Goal: Task Accomplishment & Management: Manage account settings

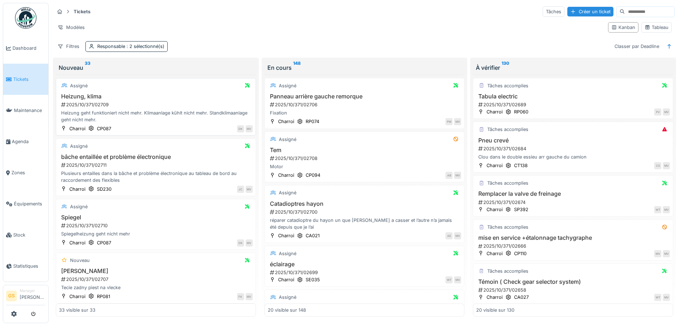
scroll to position [5, 0]
click at [27, 78] on span "Tickets" at bounding box center [29, 79] width 32 height 7
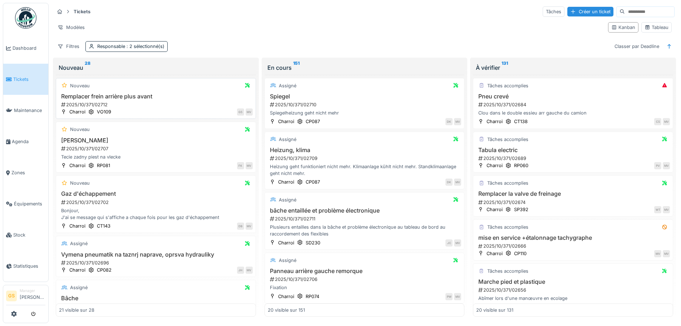
click at [90, 104] on div "2025/10/371/02712" at bounding box center [156, 104] width 192 height 7
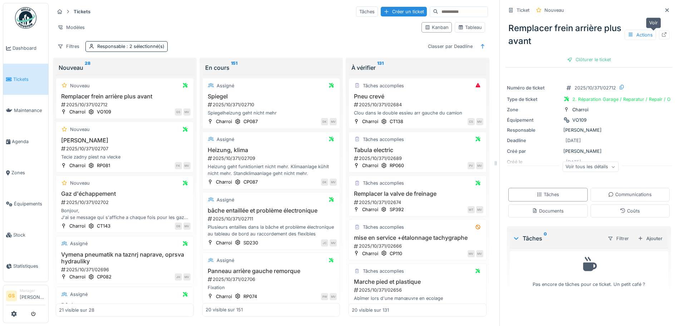
click at [661, 35] on icon at bounding box center [664, 34] width 6 height 5
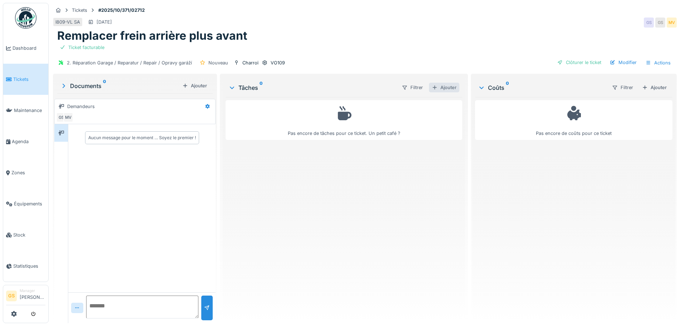
click at [439, 86] on div "Ajouter" at bounding box center [444, 88] width 30 height 10
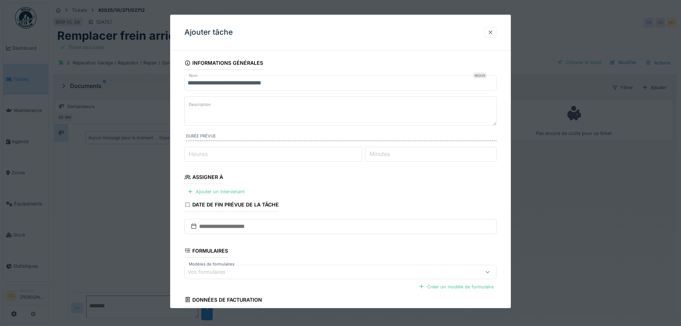
click at [493, 33] on div at bounding box center [490, 32] width 6 height 7
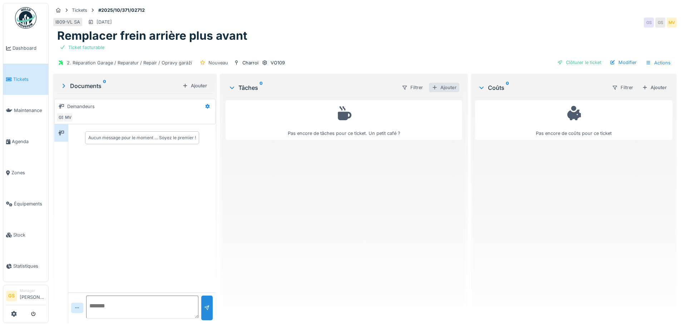
click at [440, 88] on div "Ajouter" at bounding box center [444, 88] width 30 height 10
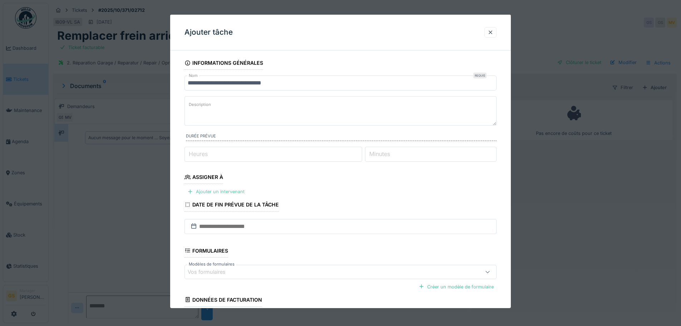
click at [215, 192] on div "Ajouter un intervenant" at bounding box center [215, 192] width 63 height 10
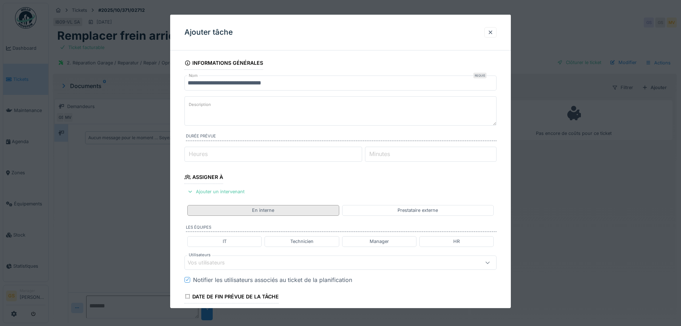
click at [291, 211] on div "En interne" at bounding box center [263, 210] width 152 height 10
click at [307, 240] on div "Technicien" at bounding box center [301, 241] width 23 height 7
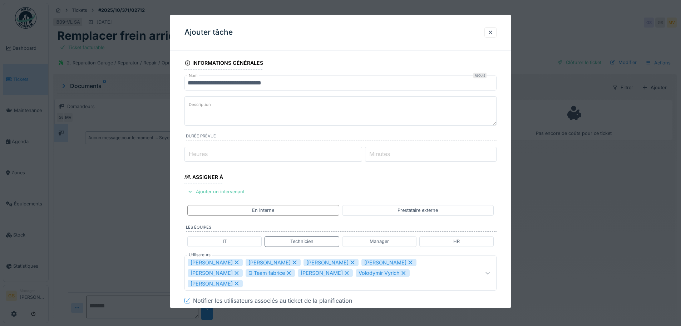
click at [233, 262] on icon at bounding box center [236, 261] width 6 height 5
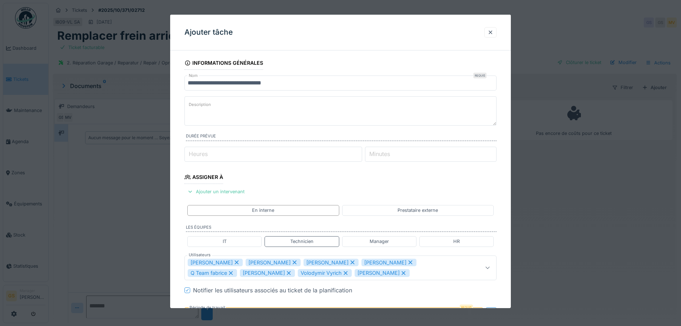
click at [235, 261] on icon at bounding box center [237, 262] width 4 height 4
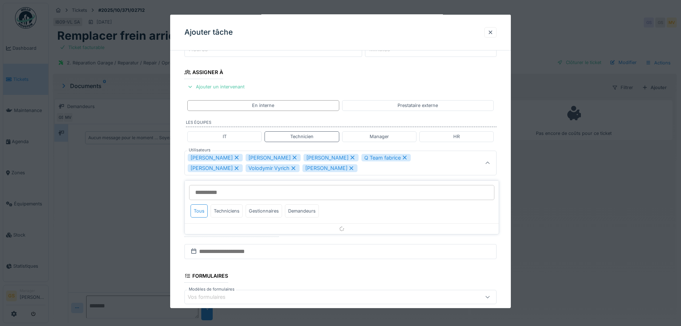
scroll to position [106, 0]
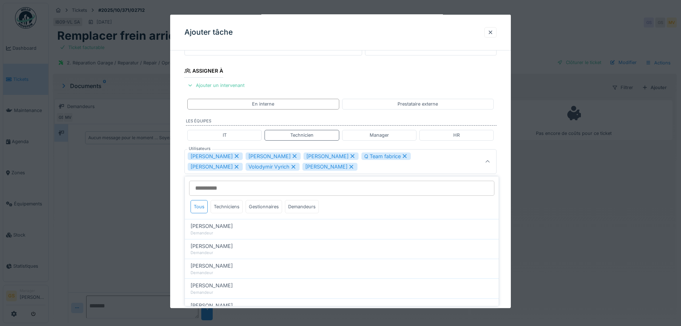
click at [235, 155] on icon at bounding box center [237, 156] width 4 height 4
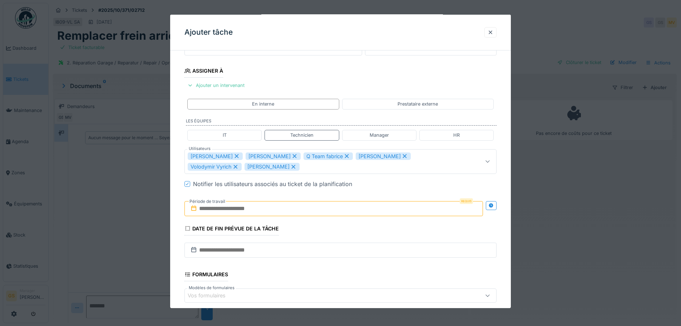
click at [233, 156] on icon at bounding box center [236, 155] width 6 height 5
click at [235, 155] on icon at bounding box center [237, 156] width 4 height 4
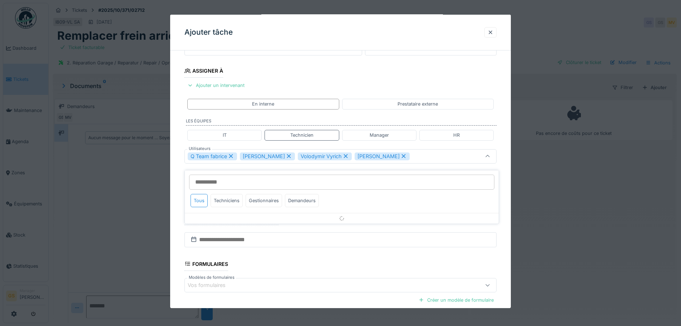
scroll to position [101, 0]
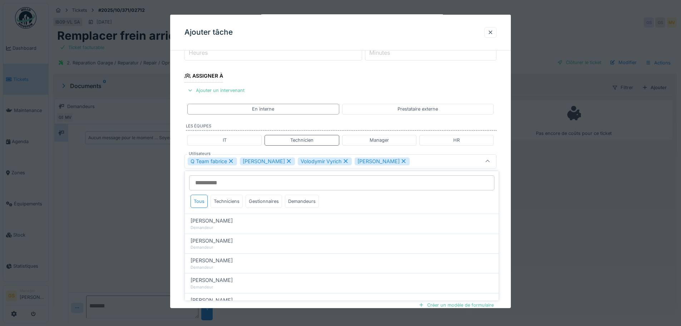
click at [230, 160] on icon at bounding box center [231, 160] width 6 height 5
click at [290, 162] on icon at bounding box center [293, 160] width 6 height 5
click at [291, 160] on icon at bounding box center [294, 160] width 6 height 5
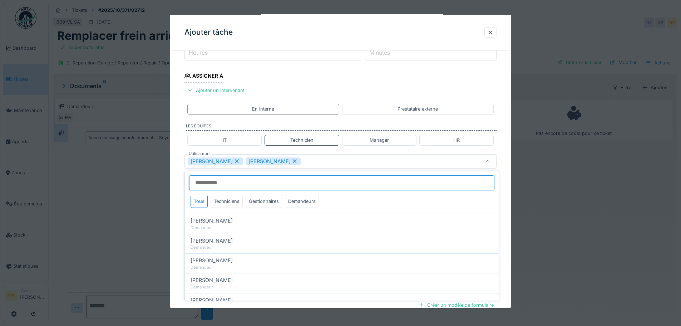
type input "*****"
click at [267, 183] on input "Utilisateurs" at bounding box center [341, 182] width 305 height 15
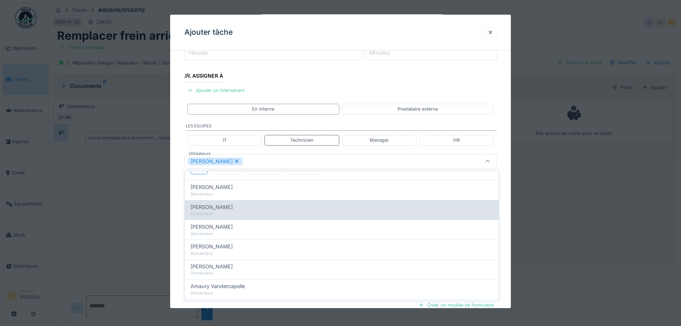
scroll to position [0, 0]
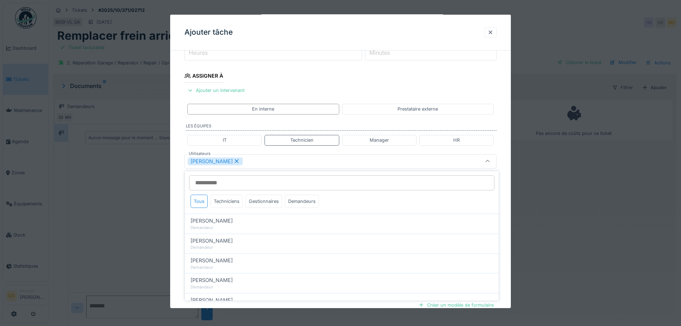
click at [256, 160] on div "Peter Lopata" at bounding box center [322, 161] width 269 height 8
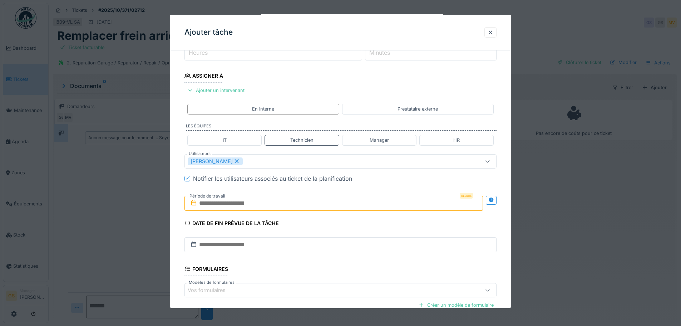
click at [229, 204] on input "text" at bounding box center [333, 202] width 298 height 15
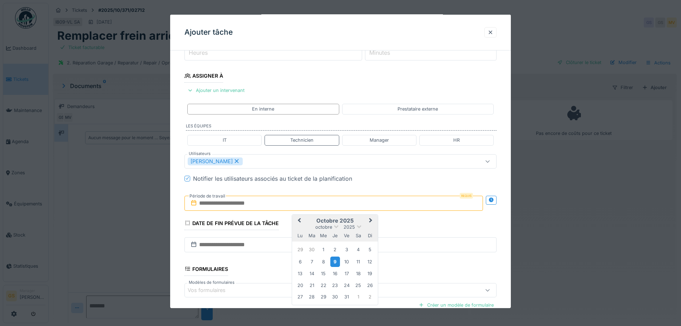
click at [333, 261] on div "9" at bounding box center [335, 261] width 10 height 10
click at [346, 262] on div "10" at bounding box center [347, 262] width 10 height 10
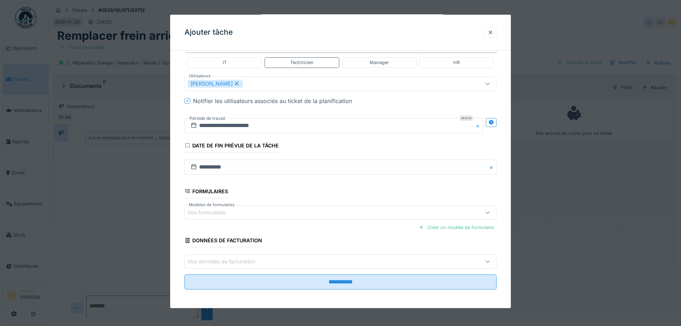
scroll to position [180, 0]
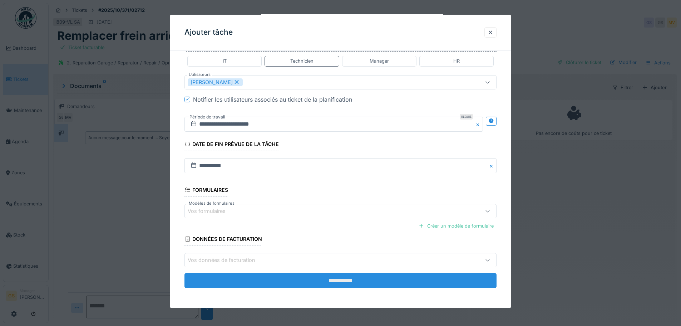
click at [310, 279] on input "**********" at bounding box center [340, 280] width 312 height 15
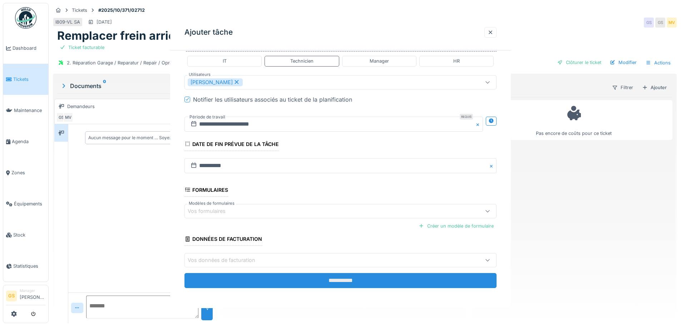
scroll to position [0, 0]
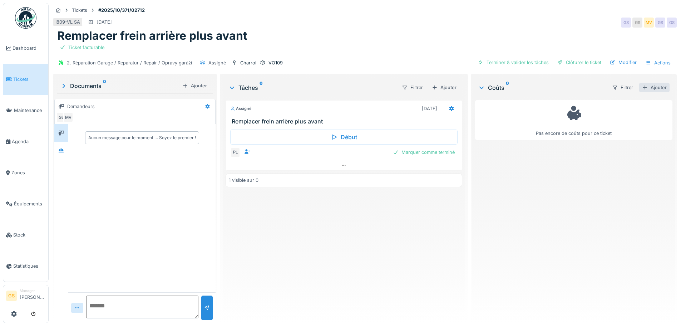
click at [644, 86] on div "Ajouter" at bounding box center [654, 88] width 30 height 10
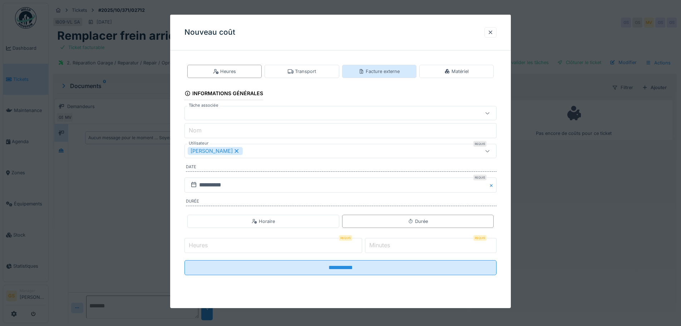
click at [372, 69] on div "Facture externe" at bounding box center [378, 71] width 41 height 7
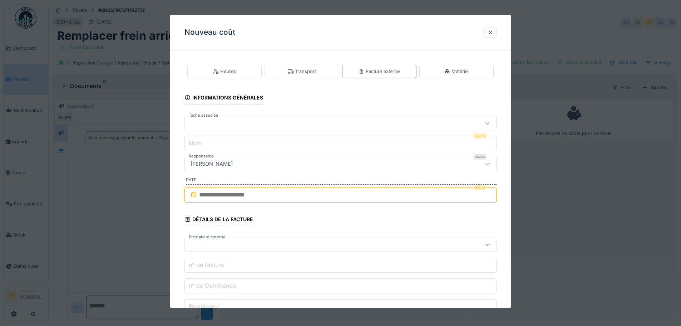
click at [218, 119] on div at bounding box center [340, 123] width 312 height 14
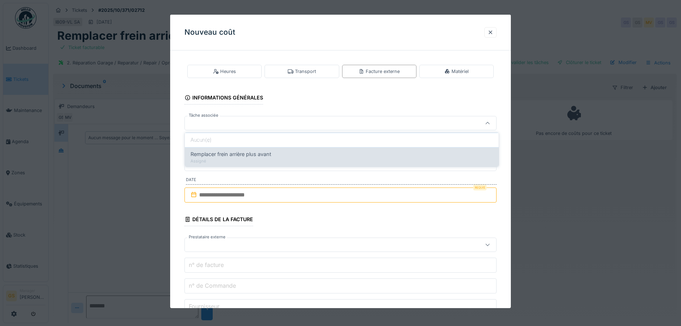
click at [232, 156] on span "Remplacer frein arrière plus avant" at bounding box center [230, 154] width 81 height 8
type input "******"
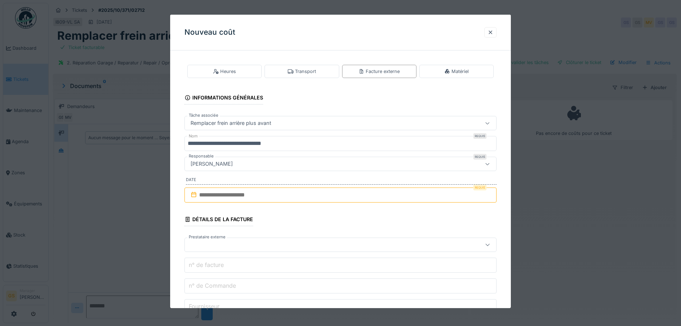
click at [299, 145] on input "**********" at bounding box center [340, 143] width 312 height 15
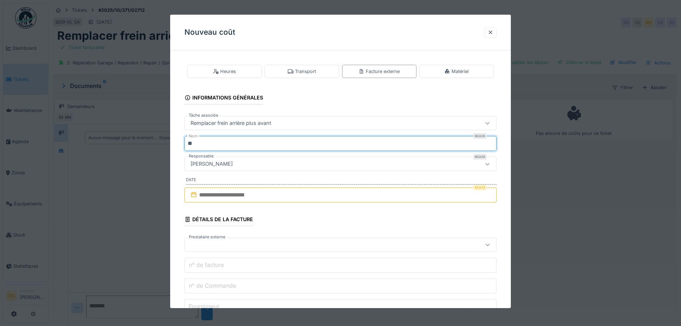
type input "*"
type input "**********"
click at [210, 194] on input "text" at bounding box center [340, 194] width 312 height 15
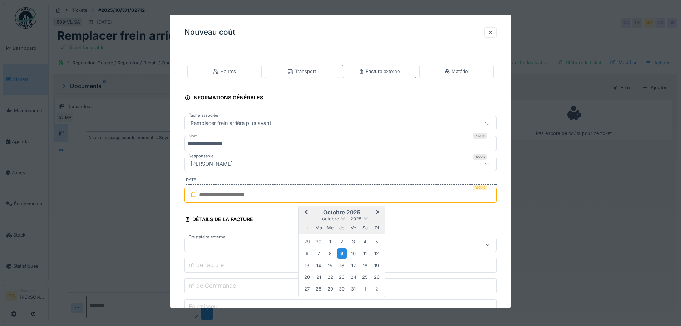
click at [344, 253] on div "9" at bounding box center [342, 253] width 10 height 10
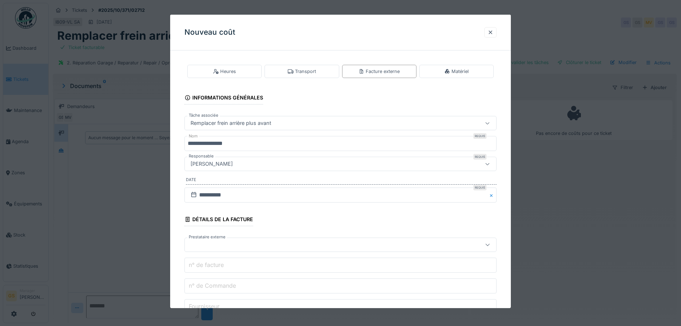
click at [199, 241] on div at bounding box center [322, 245] width 269 height 8
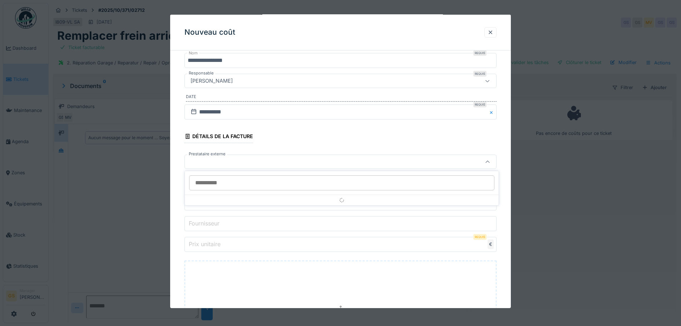
scroll to position [83, 0]
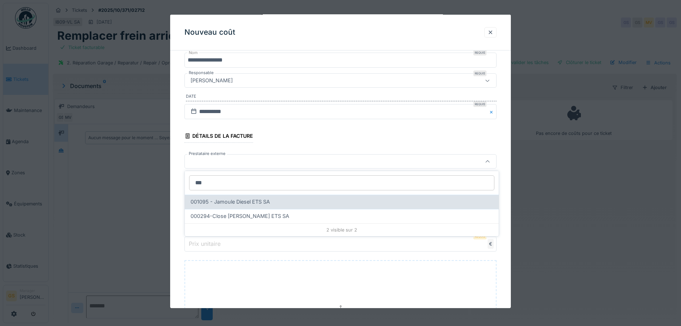
type input "***"
click at [245, 201] on span "001095 - Jamoule Diesel ETS SA" at bounding box center [229, 202] width 79 height 8
type input "*****"
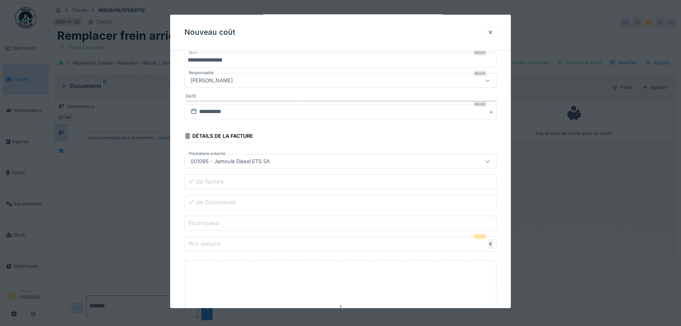
click at [234, 206] on label "n° de Commande" at bounding box center [212, 202] width 50 height 9
click at [234, 206] on input "n° de Commande" at bounding box center [340, 202] width 312 height 15
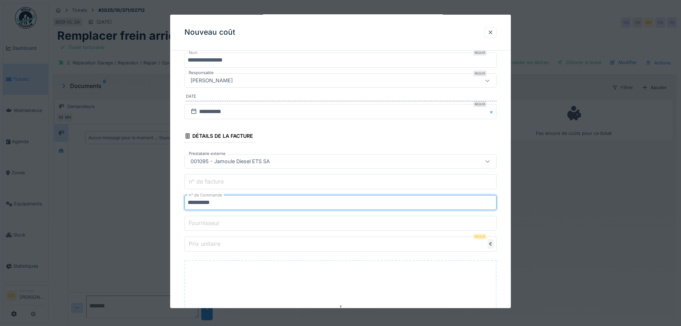
type input "**********"
click at [224, 246] on input "Prix unitaire" at bounding box center [340, 243] width 312 height 15
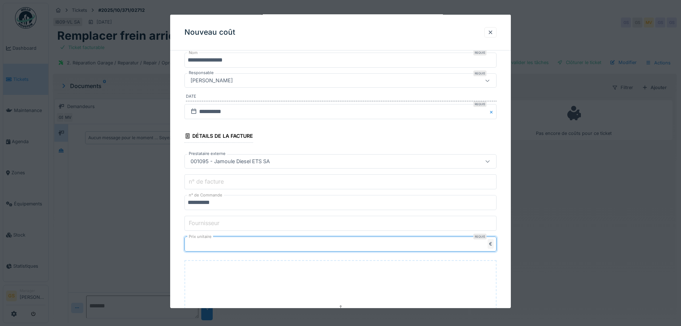
type input "******"
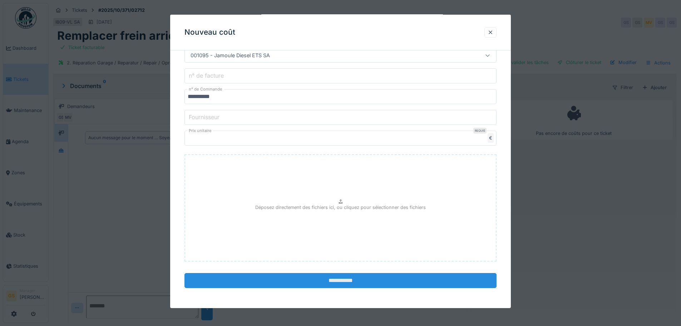
scroll to position [5, 0]
click at [300, 281] on input "**********" at bounding box center [340, 280] width 312 height 15
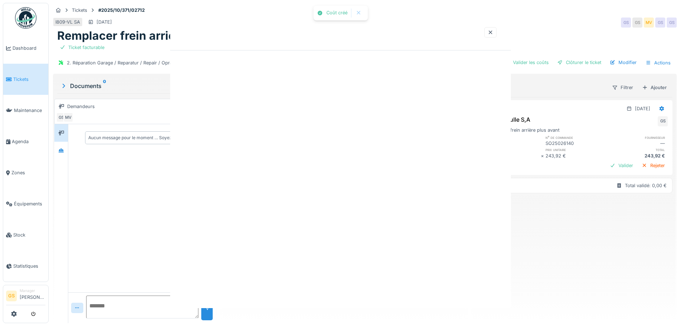
scroll to position [0, 0]
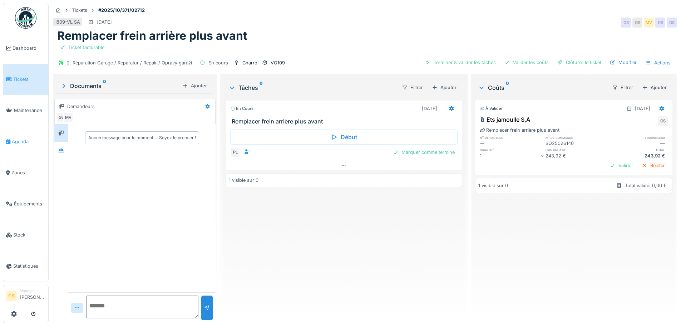
click at [14, 138] on span "Agenda" at bounding box center [29, 141] width 34 height 7
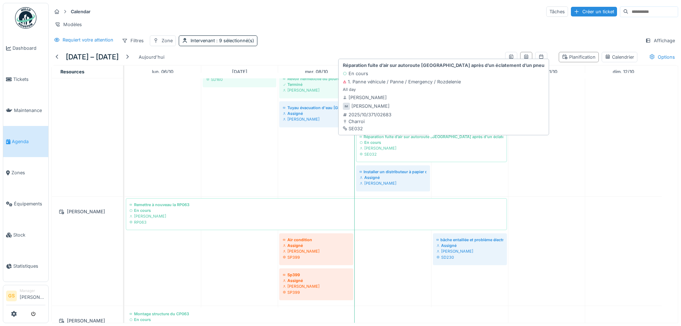
click at [375, 151] on div "Ivan Marcius" at bounding box center [432, 148] width 144 height 6
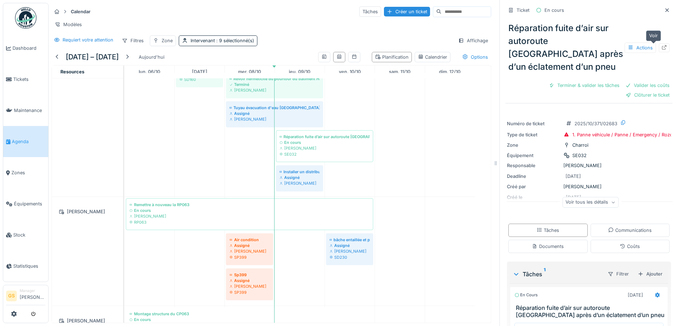
click at [662, 46] on icon at bounding box center [664, 47] width 5 height 5
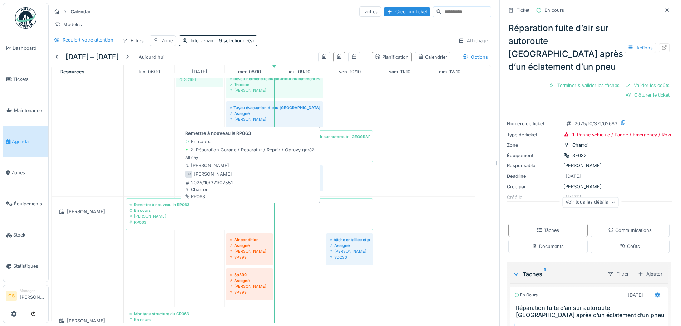
click at [141, 213] on div "En cours" at bounding box center [249, 210] width 240 height 6
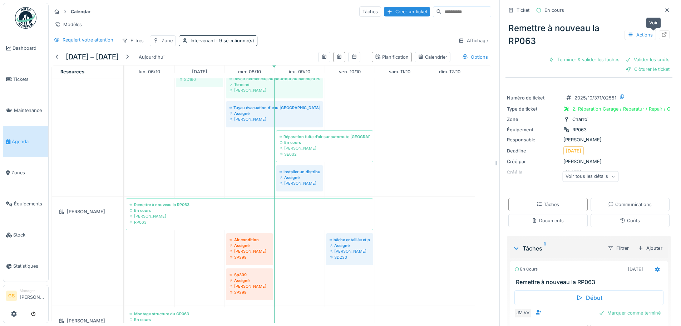
click at [662, 35] on icon at bounding box center [664, 34] width 5 height 5
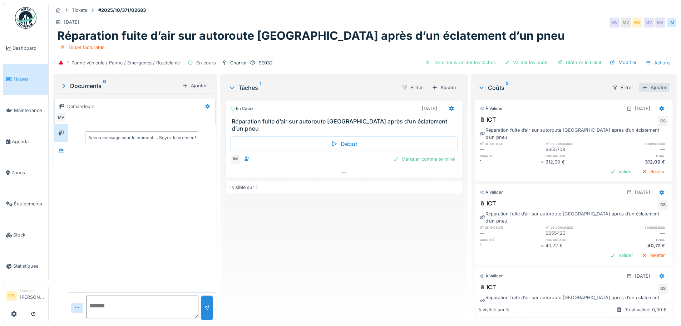
click at [650, 87] on div "Ajouter" at bounding box center [654, 88] width 30 height 10
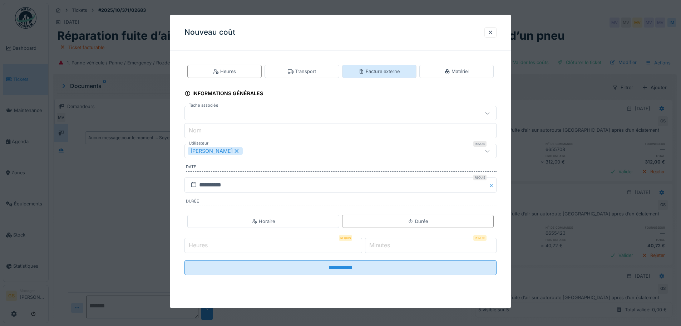
click at [397, 68] on div "Facture externe" at bounding box center [378, 71] width 41 height 7
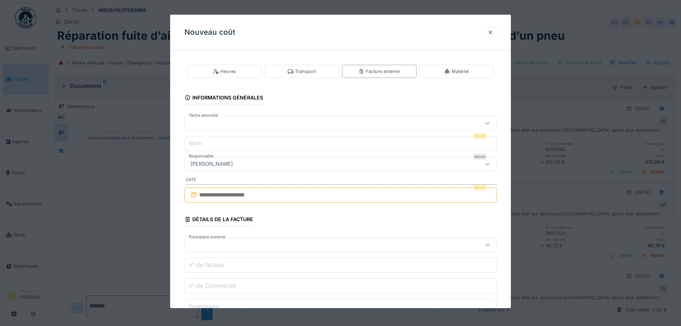
click at [209, 125] on div at bounding box center [322, 123] width 269 height 8
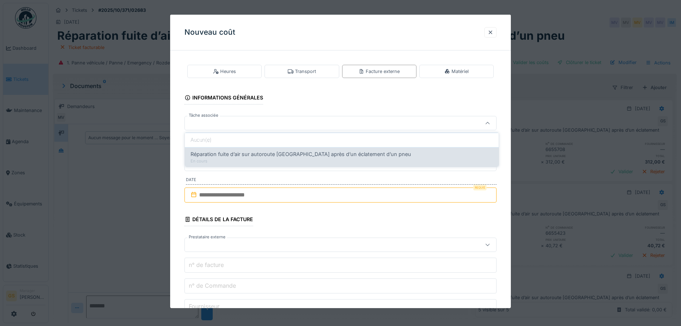
click at [232, 152] on span "Réparation fuite d’air sur autoroute Remscheid après d’un éclatement d’un pneu" at bounding box center [300, 154] width 221 height 8
type input "******"
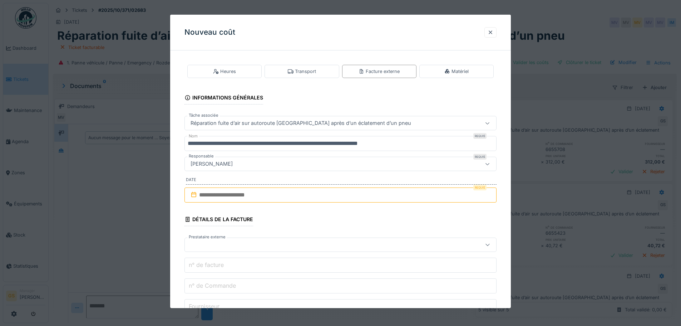
click at [410, 144] on input "**********" at bounding box center [340, 143] width 312 height 15
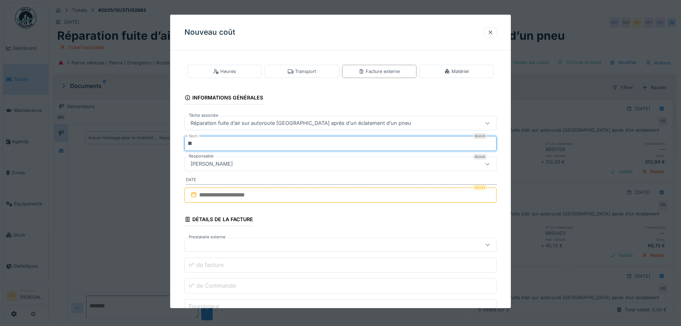
type input "*"
type input "***"
click at [202, 194] on input "text" at bounding box center [340, 194] width 312 height 15
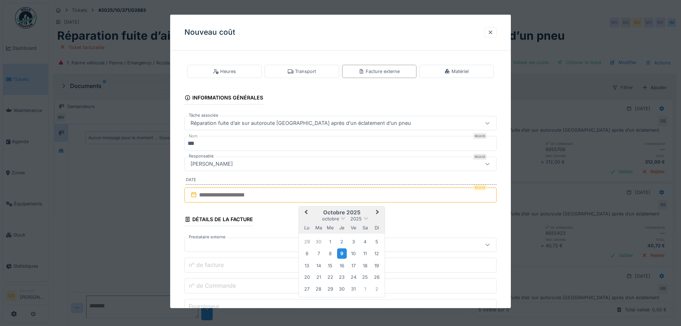
click at [343, 251] on div "9" at bounding box center [342, 253] width 10 height 10
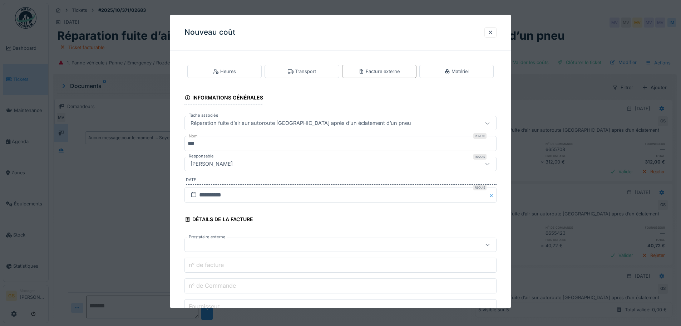
click at [207, 243] on div at bounding box center [322, 245] width 269 height 8
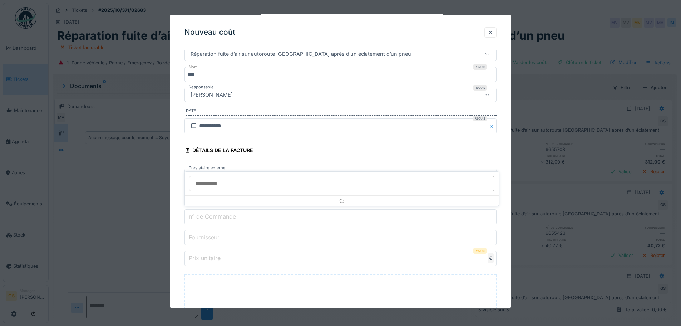
scroll to position [83, 0]
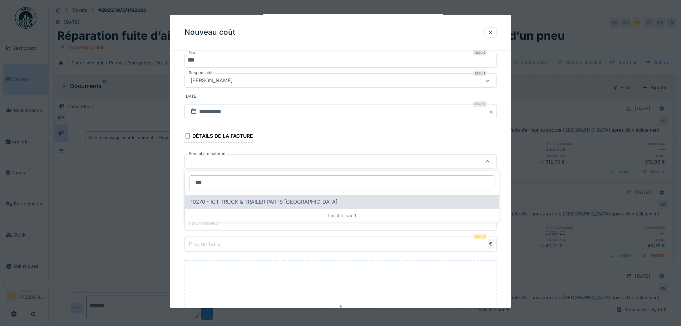
type input "***"
click at [237, 202] on span "10270 - ICT TRUCK & TRAILER PARTS NV" at bounding box center [263, 202] width 147 height 8
type input "*****"
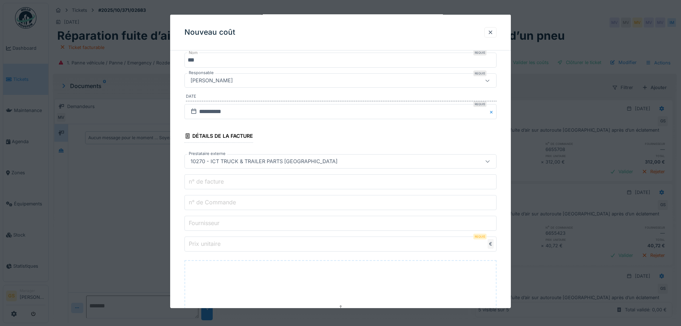
click at [228, 205] on label "n° de Commande" at bounding box center [212, 202] width 50 height 9
click at [228, 205] on input "n° de Commande" at bounding box center [340, 202] width 312 height 15
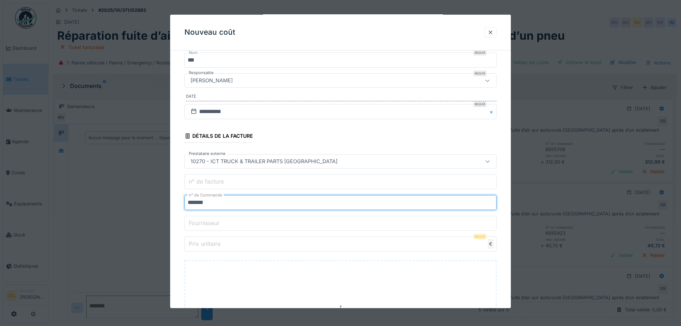
type input "*******"
click at [198, 242] on label "Prix unitaire" at bounding box center [204, 243] width 35 height 9
click at [198, 242] on input "Prix unitaire" at bounding box center [340, 243] width 312 height 15
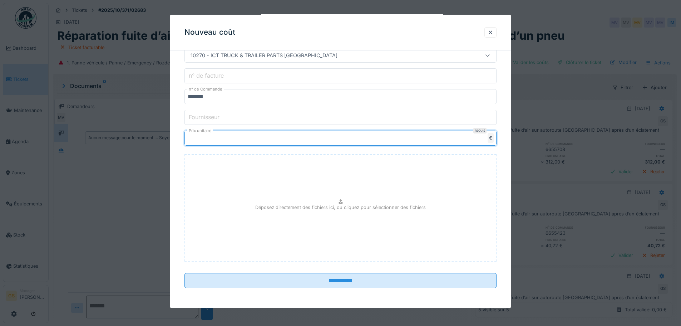
scroll to position [5, 0]
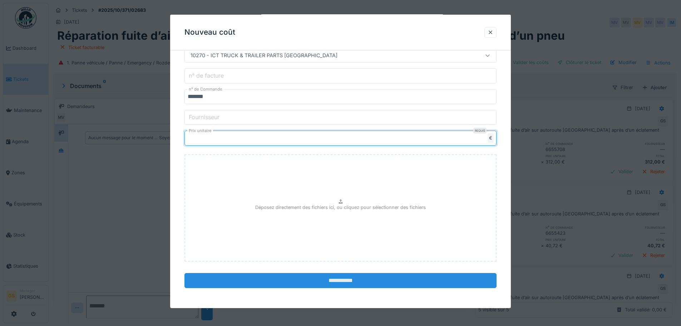
type input "*****"
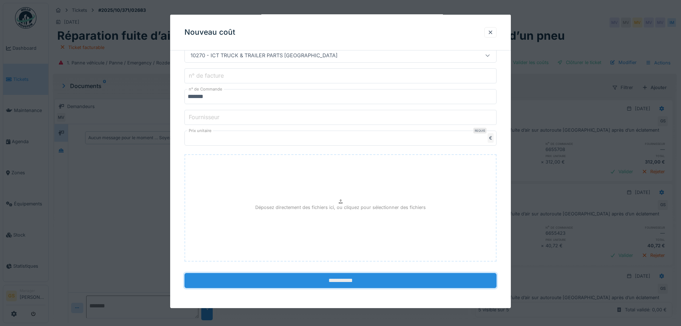
click at [292, 278] on input "**********" at bounding box center [340, 280] width 312 height 15
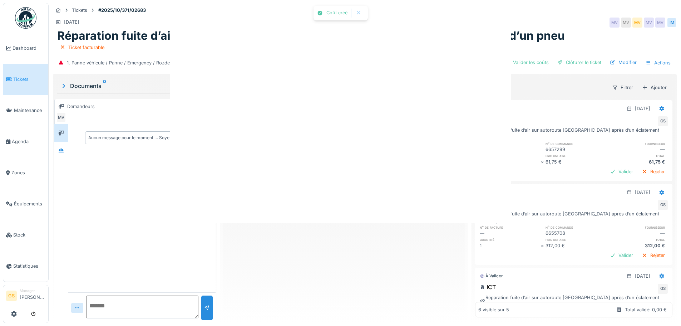
scroll to position [0, 0]
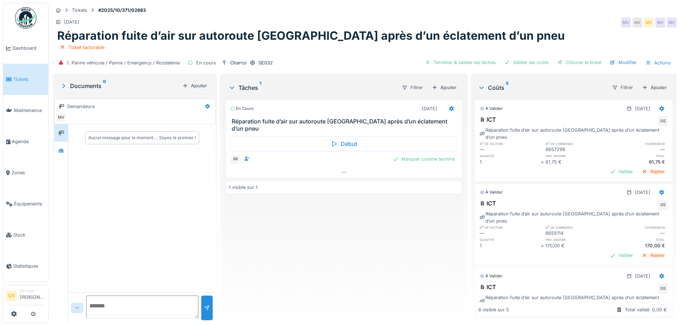
click at [26, 77] on span "Tickets" at bounding box center [29, 79] width 32 height 7
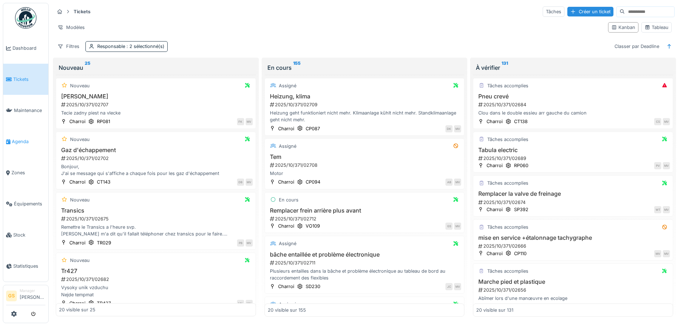
click at [15, 138] on span "Agenda" at bounding box center [29, 141] width 34 height 7
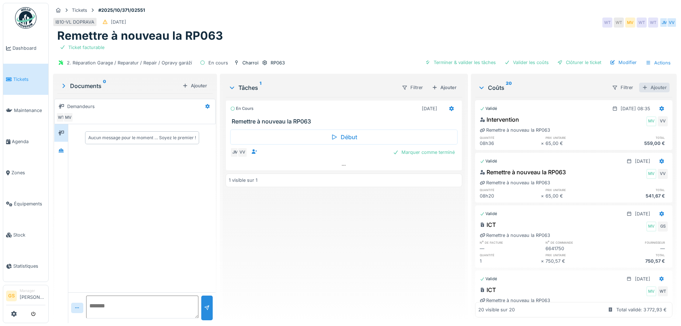
click at [643, 88] on div "Ajouter" at bounding box center [654, 88] width 30 height 10
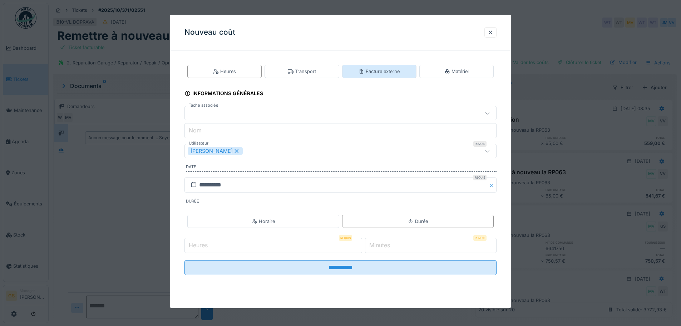
click at [366, 73] on div "Facture externe" at bounding box center [378, 71] width 41 height 7
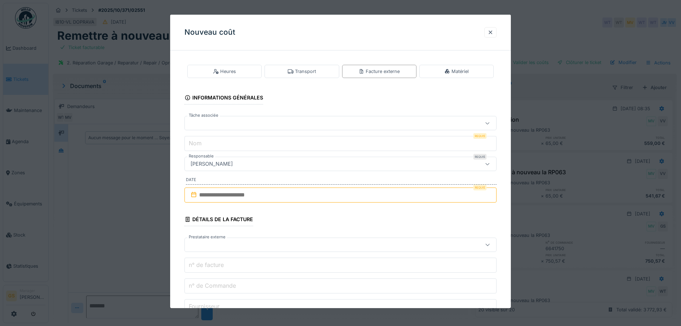
click at [199, 119] on div at bounding box center [340, 123] width 312 height 14
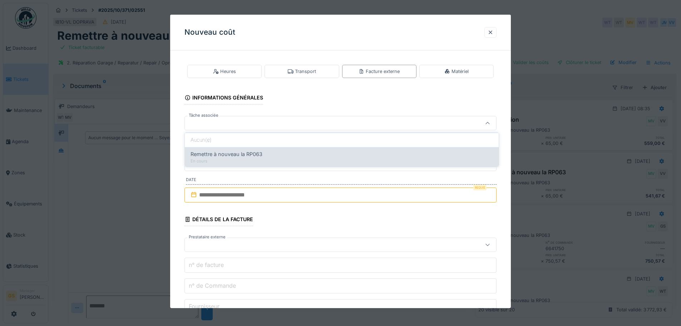
click at [245, 152] on span "Remettre à nouveau la RP063" at bounding box center [226, 154] width 72 height 8
type input "******"
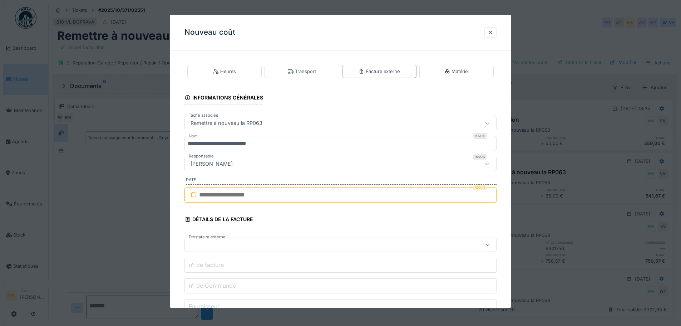
click at [278, 144] on input "**********" at bounding box center [340, 143] width 312 height 15
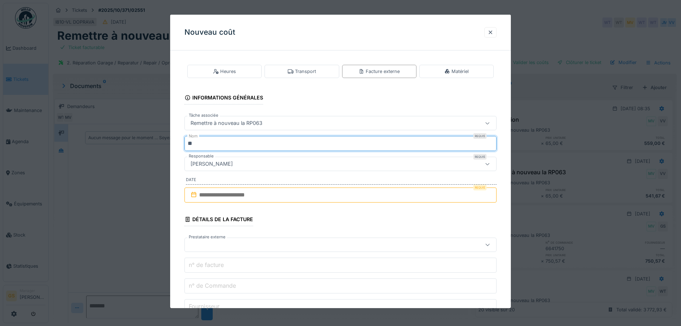
type input "*"
type input "***"
click at [207, 194] on input "text" at bounding box center [340, 194] width 312 height 15
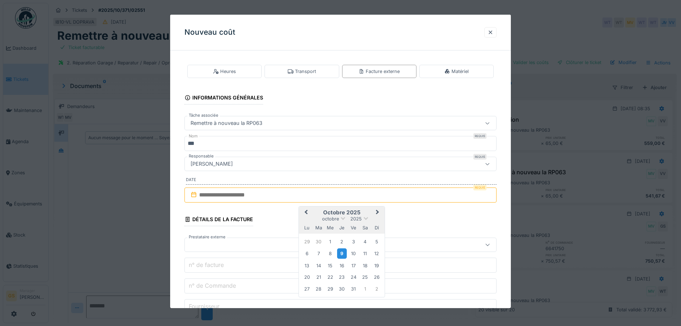
click at [343, 253] on div "9" at bounding box center [342, 253] width 10 height 10
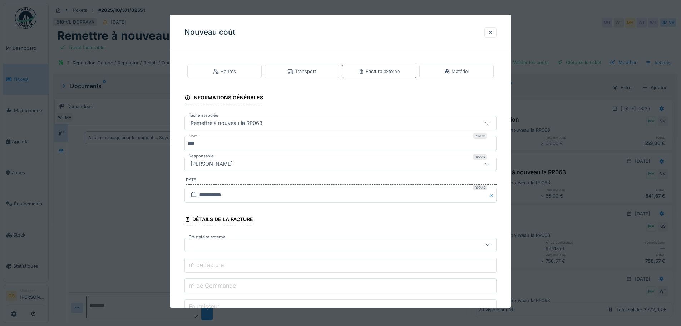
click at [206, 244] on div at bounding box center [322, 245] width 269 height 8
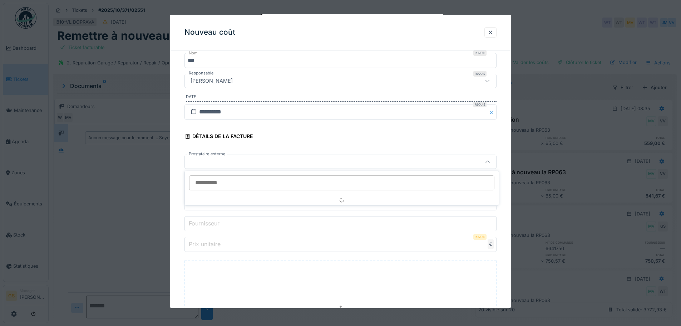
scroll to position [83, 0]
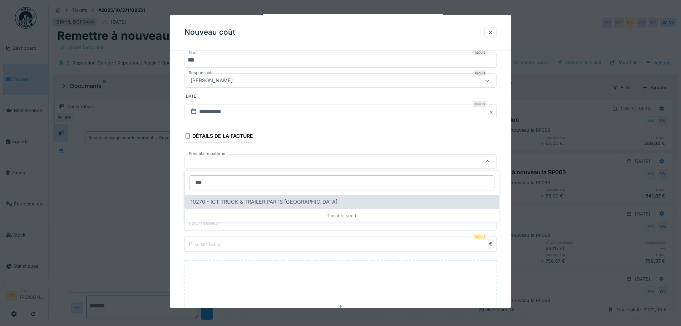
type input "***"
click at [218, 200] on span "10270 - ICT TRUCK & TRAILER PARTS NV" at bounding box center [263, 202] width 147 height 8
type input "*****"
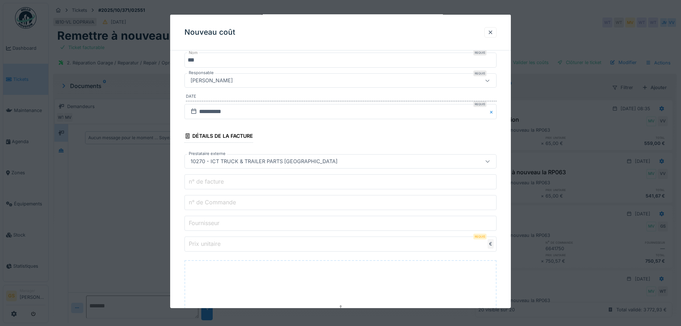
click at [218, 202] on label "n° de Commande" at bounding box center [212, 202] width 50 height 9
click at [218, 202] on input "n° de Commande" at bounding box center [340, 202] width 312 height 15
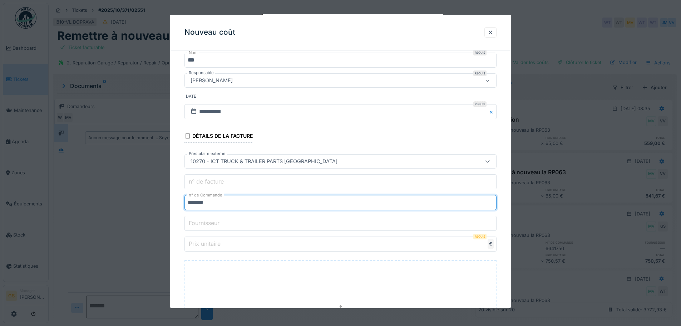
type input "*******"
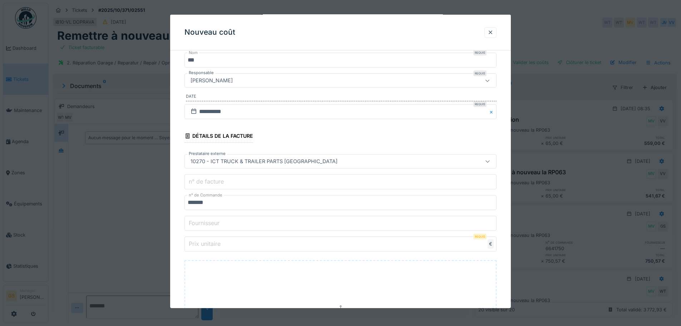
click at [221, 243] on label "Prix unitaire" at bounding box center [204, 243] width 35 height 9
click at [221, 243] on input "Prix unitaire" at bounding box center [340, 243] width 312 height 15
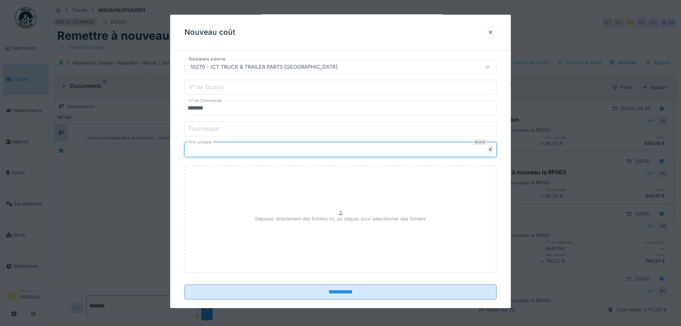
scroll to position [189, 0]
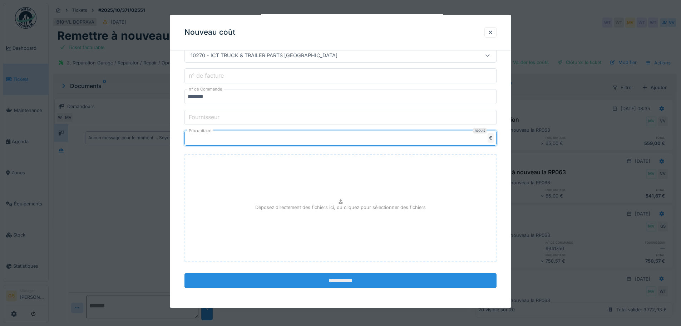
type input "******"
click at [285, 279] on input "**********" at bounding box center [340, 280] width 312 height 15
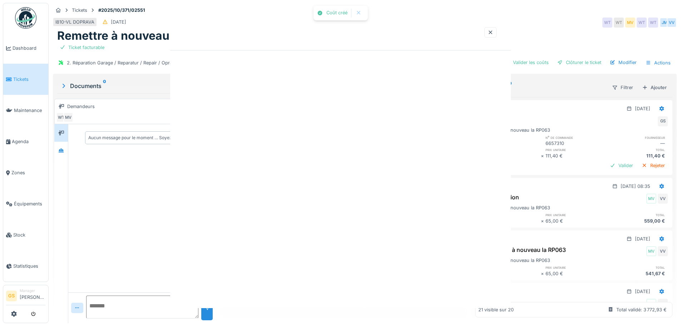
scroll to position [0, 0]
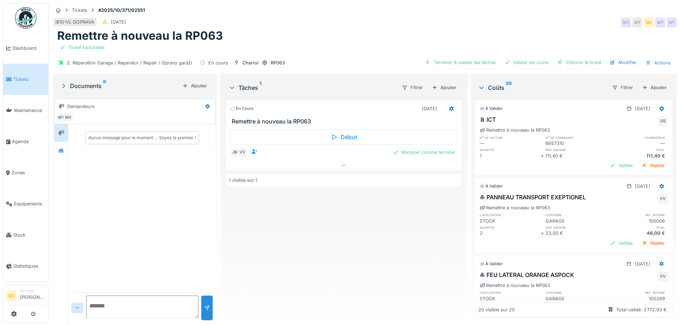
click at [20, 76] on span "Tickets" at bounding box center [29, 79] width 32 height 7
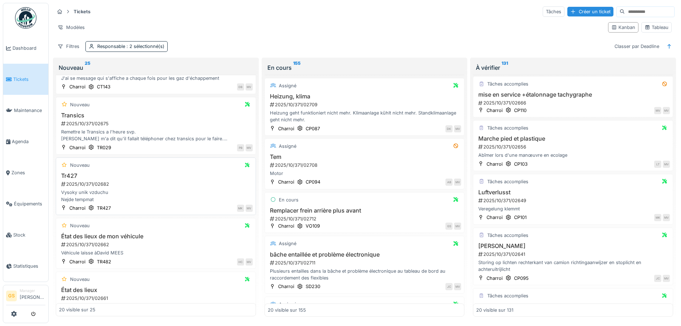
scroll to position [107, 0]
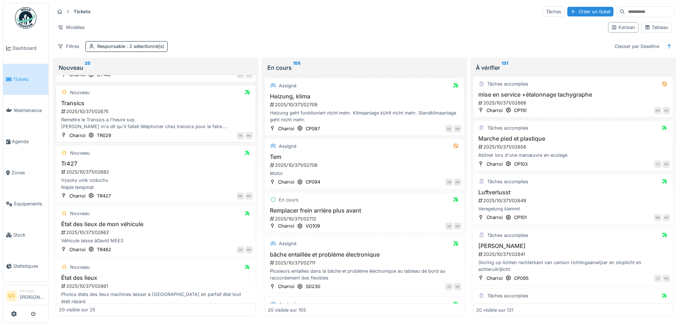
click at [77, 110] on div "2025/10/371/02675" at bounding box center [156, 111] width 192 height 7
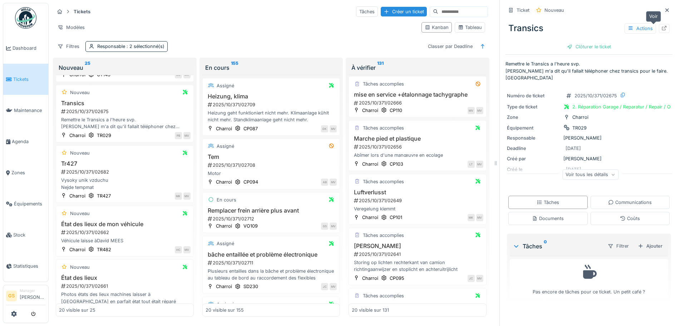
click at [661, 28] on icon at bounding box center [664, 28] width 6 height 5
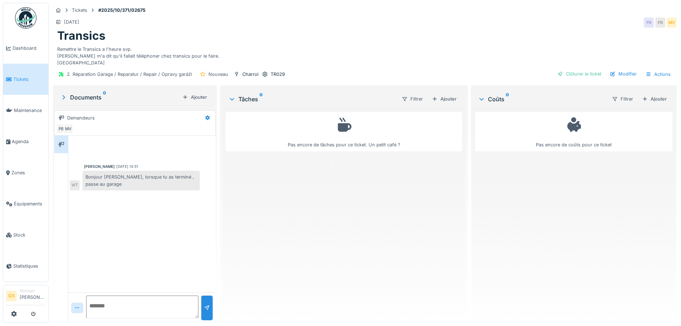
click at [16, 79] on span "Tickets" at bounding box center [29, 79] width 32 height 7
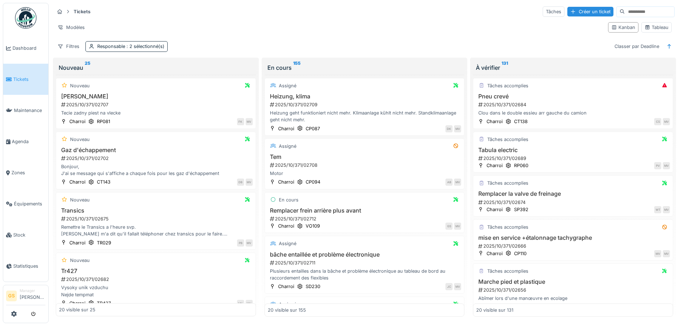
click at [27, 77] on span "Tickets" at bounding box center [29, 79] width 32 height 7
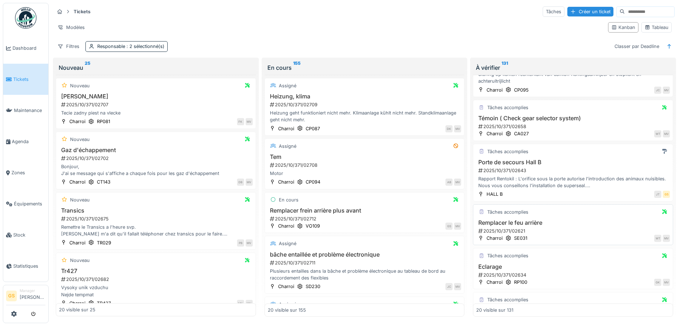
scroll to position [286, 0]
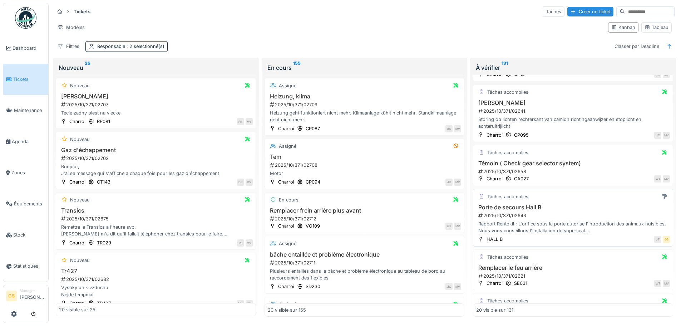
click at [508, 213] on div "2025/10/371/02643" at bounding box center [573, 215] width 192 height 7
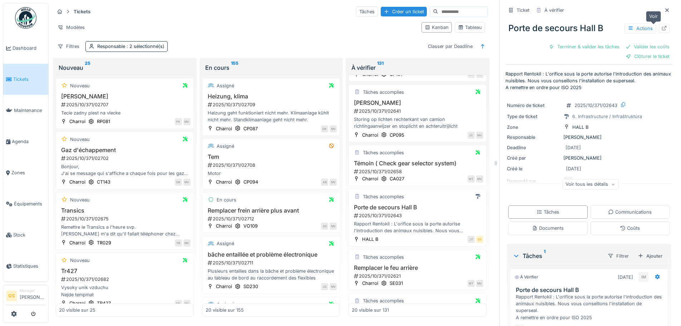
click at [662, 28] on icon at bounding box center [664, 28] width 5 height 5
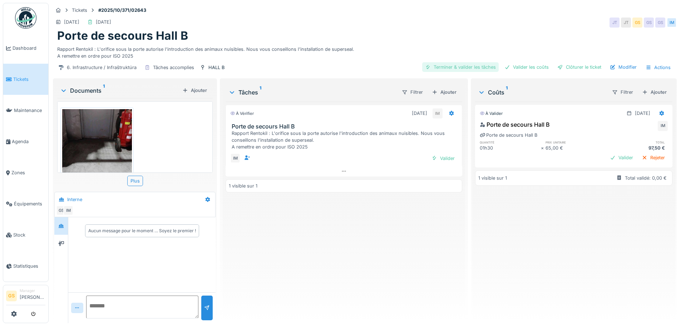
click at [463, 67] on div "Terminer & valider les tâches" at bounding box center [460, 67] width 76 height 10
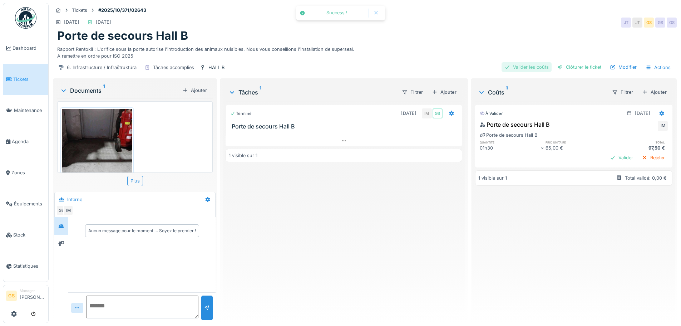
click at [513, 65] on div "Valider les coûts" at bounding box center [526, 67] width 50 height 10
click at [569, 66] on div "Clôturer le ticket" at bounding box center [579, 67] width 50 height 10
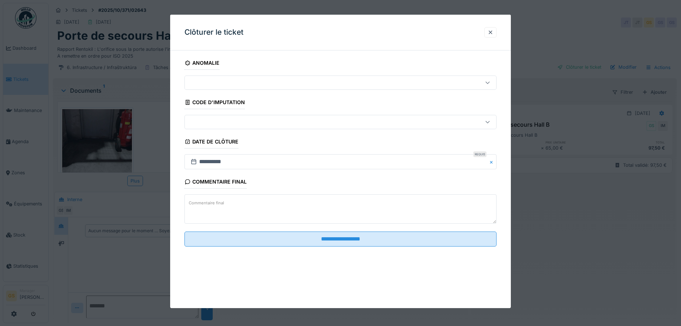
click at [204, 120] on div at bounding box center [322, 122] width 269 height 8
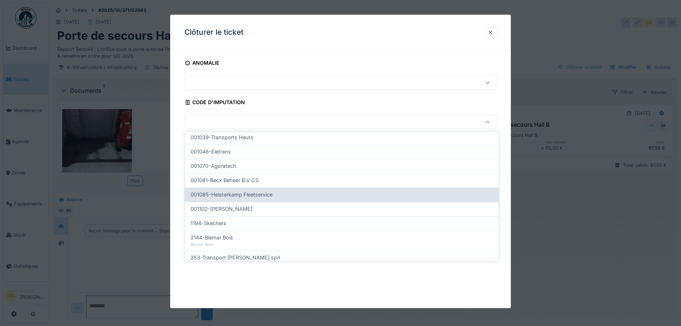
scroll to position [230, 0]
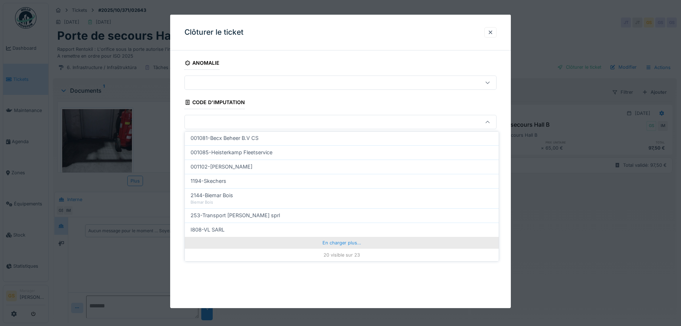
click at [336, 242] on div "En charger plus…" at bounding box center [342, 242] width 314 height 11
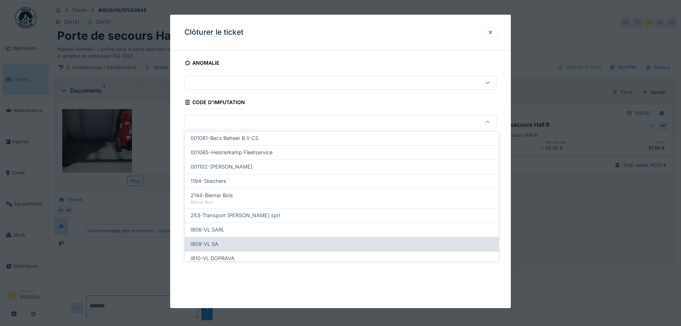
click at [199, 241] on span "I809-VL SA" at bounding box center [204, 244] width 28 height 8
type input "***"
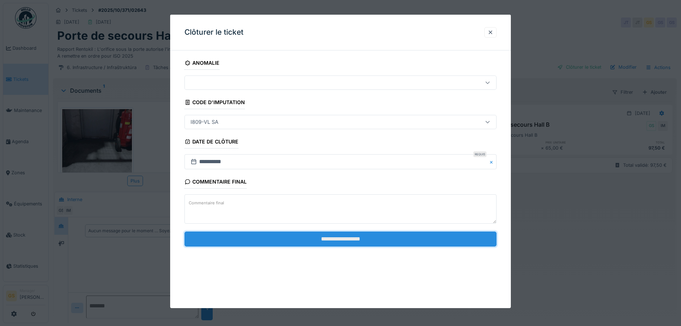
click at [251, 234] on input "**********" at bounding box center [340, 238] width 312 height 15
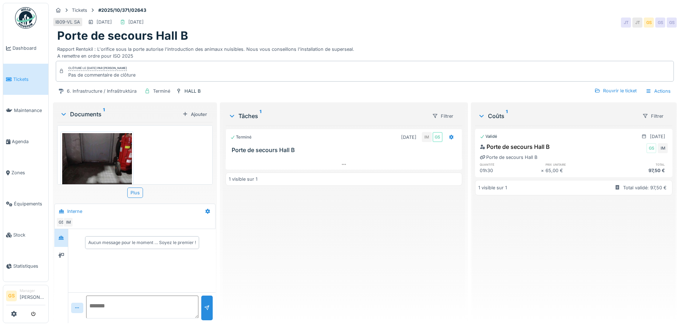
click at [19, 78] on span "Tickets" at bounding box center [29, 79] width 32 height 7
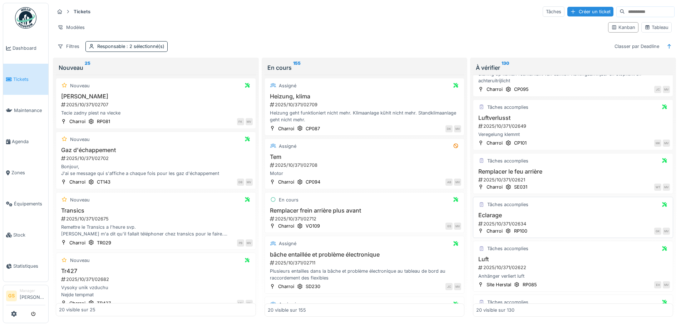
scroll to position [357, 0]
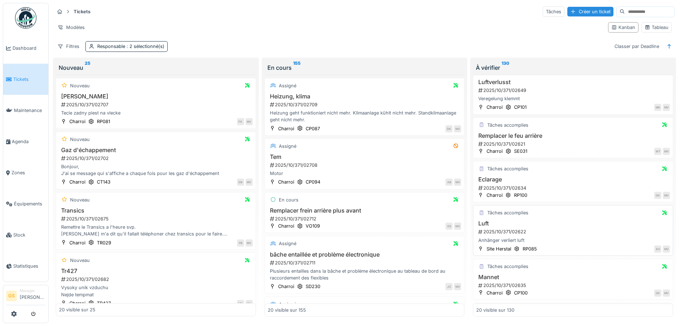
click at [505, 239] on div "Anhänger verliert luft" at bounding box center [573, 240] width 194 height 7
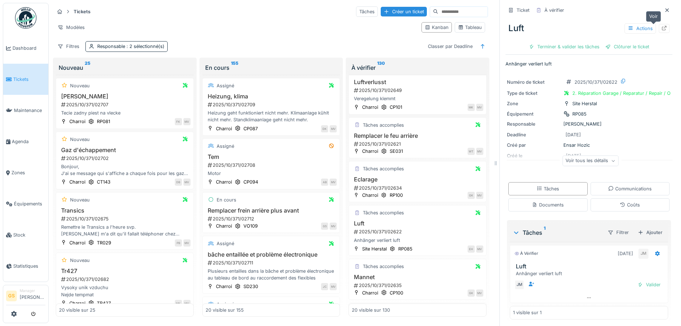
click at [662, 27] on icon at bounding box center [664, 28] width 5 height 5
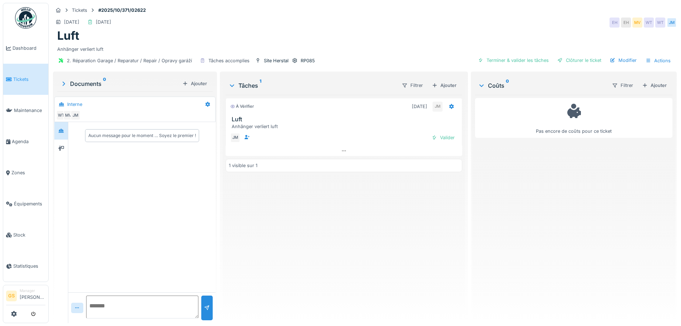
click at [17, 78] on span "Tickets" at bounding box center [29, 79] width 32 height 7
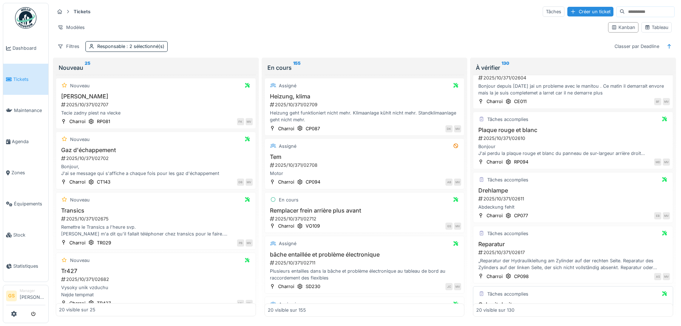
scroll to position [813, 0]
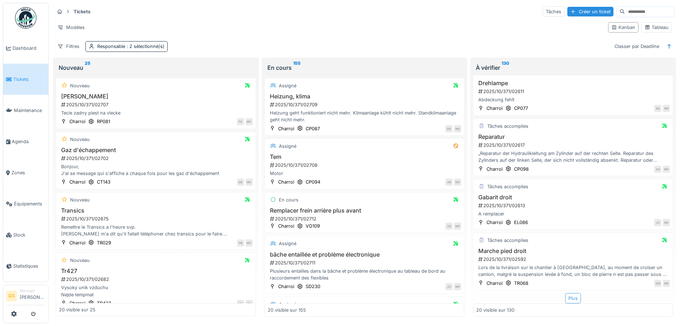
click at [565, 293] on div "Plus" at bounding box center [573, 298] width 16 height 10
click at [18, 139] on span "Agenda" at bounding box center [29, 141] width 34 height 7
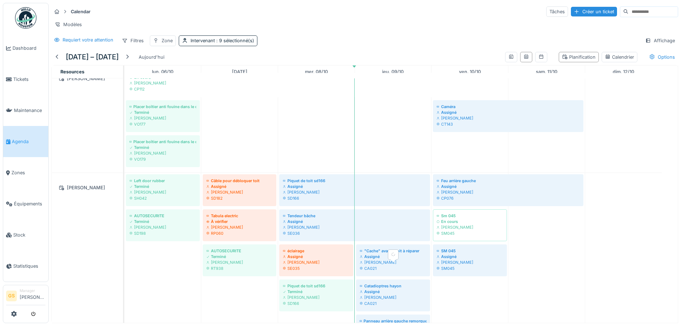
scroll to position [393, 0]
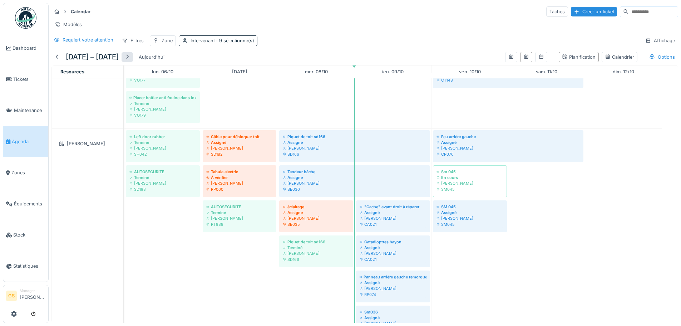
click at [130, 60] on div at bounding box center [127, 57] width 6 height 7
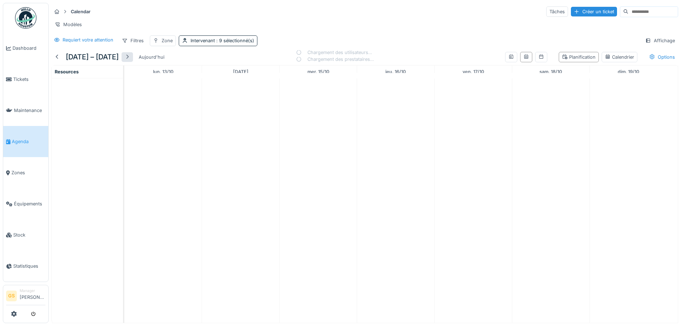
scroll to position [0, 0]
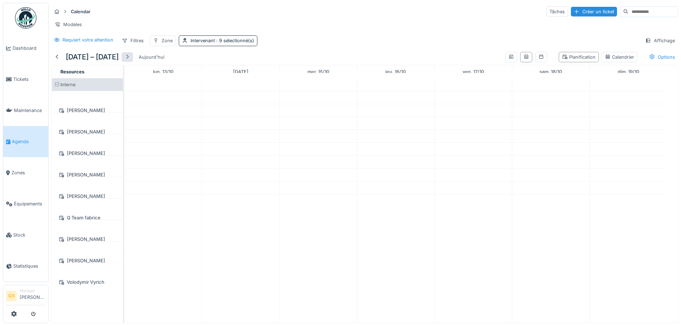
click at [130, 60] on div at bounding box center [127, 57] width 6 height 7
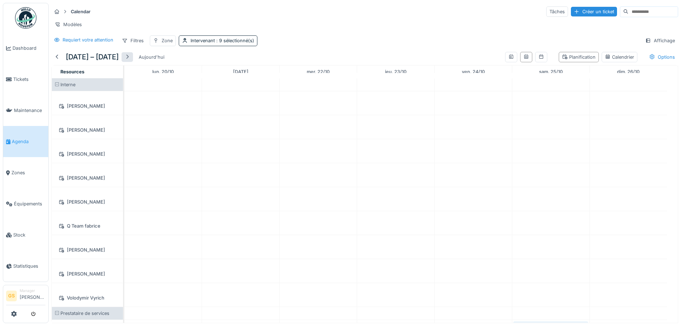
click at [130, 60] on div at bounding box center [127, 57] width 6 height 7
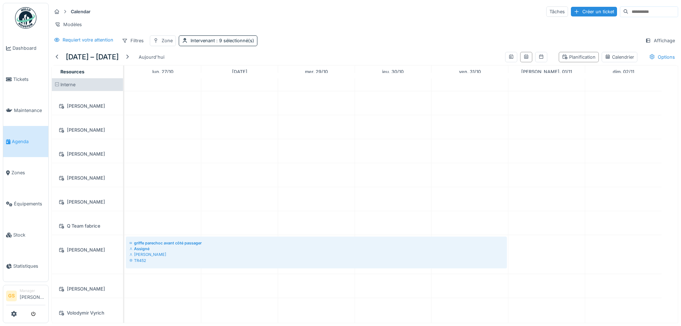
scroll to position [10, 0]
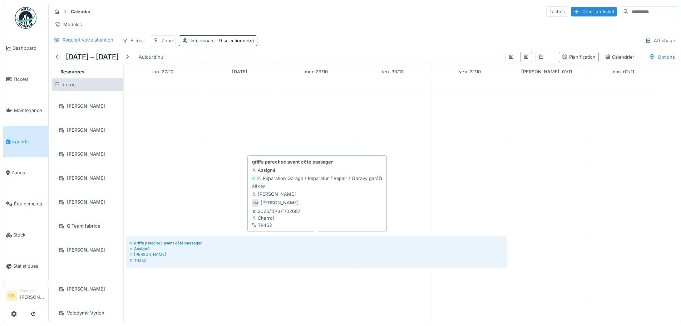
click at [144, 251] on div "Sergej Mandzjuk" at bounding box center [316, 254] width 374 height 6
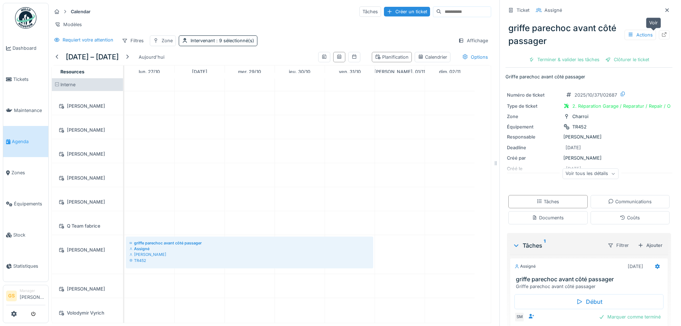
click at [661, 34] on icon at bounding box center [664, 34] width 6 height 5
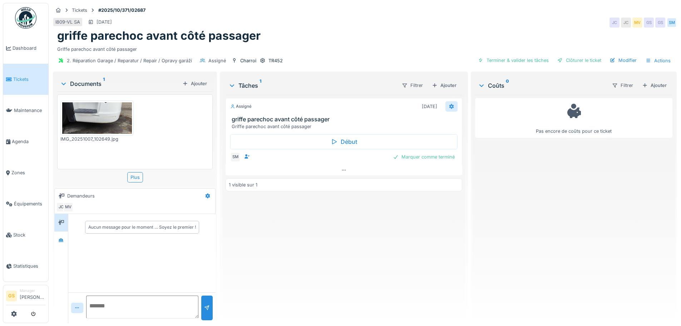
click at [449, 105] on icon at bounding box center [451, 106] width 5 height 5
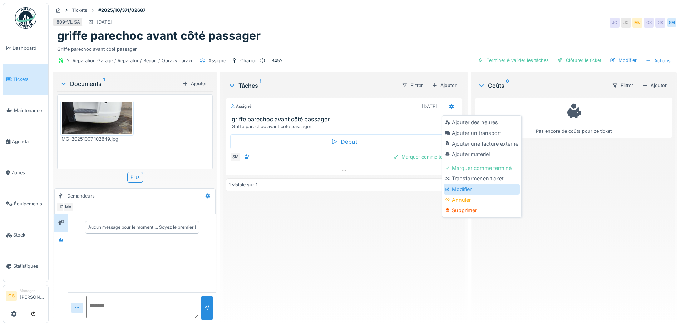
click at [462, 190] on div "Modifier" at bounding box center [482, 189] width 76 height 11
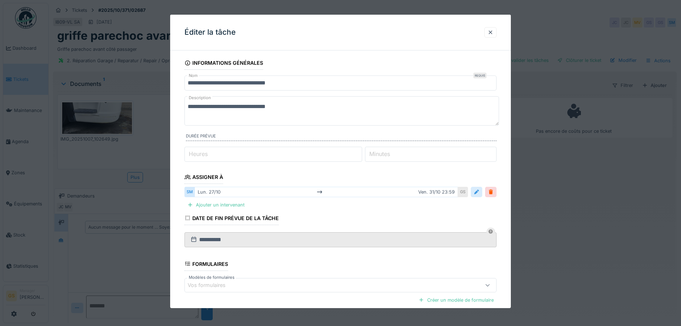
click at [479, 192] on div at bounding box center [477, 191] width 6 height 7
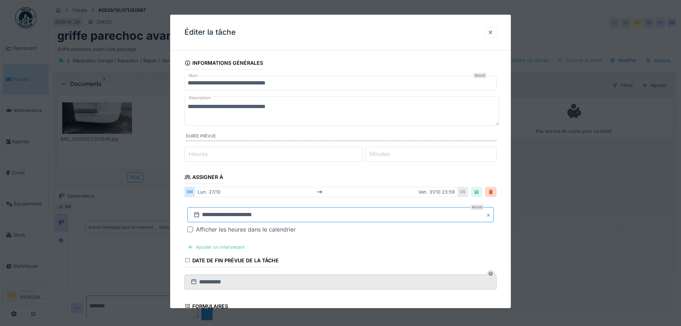
click at [276, 214] on input "**********" at bounding box center [340, 214] width 306 height 15
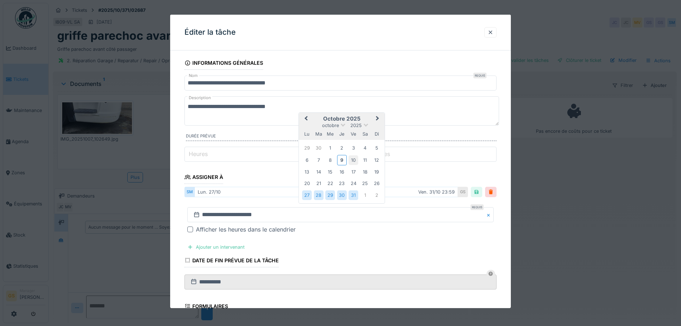
click at [352, 159] on div "10" at bounding box center [353, 160] width 10 height 10
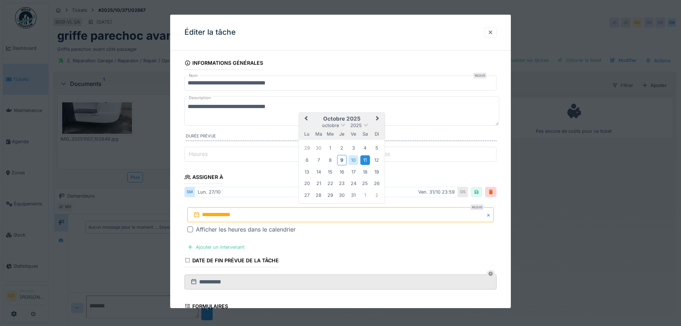
click at [363, 159] on div "11" at bounding box center [365, 160] width 10 height 10
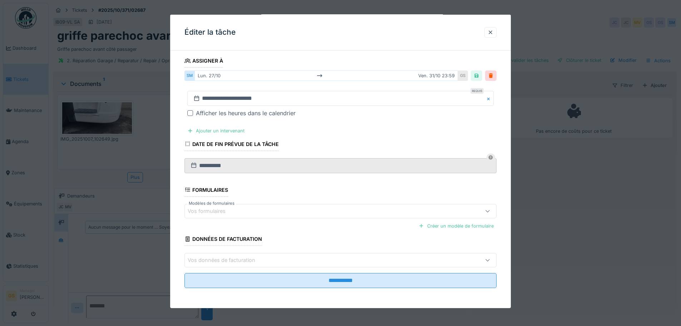
scroll to position [5, 0]
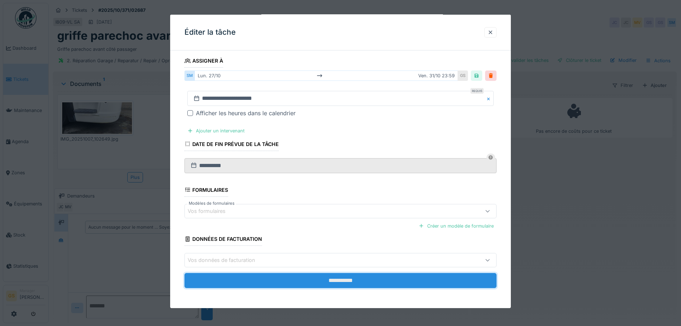
click at [340, 278] on input "**********" at bounding box center [340, 280] width 312 height 15
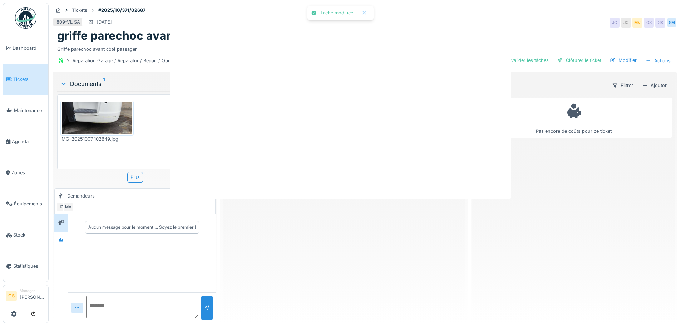
scroll to position [0, 0]
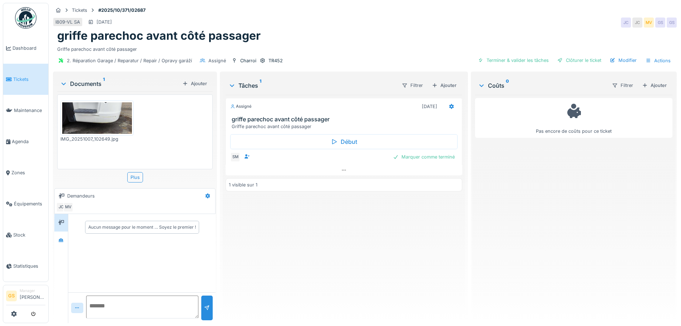
click at [20, 77] on span "Tickets" at bounding box center [29, 79] width 32 height 7
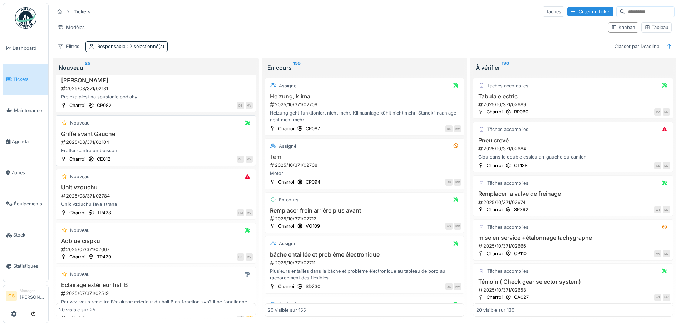
scroll to position [869, 0]
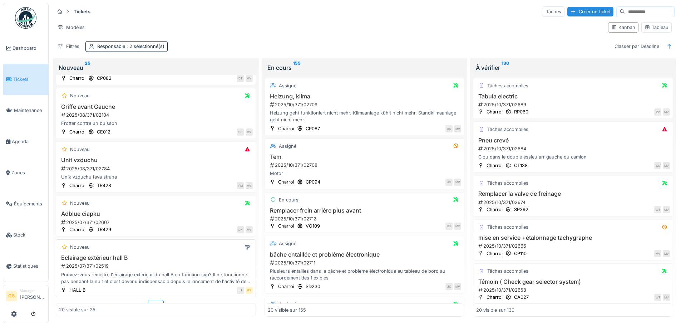
click at [95, 262] on div "2025/07/371/02519" at bounding box center [156, 265] width 192 height 7
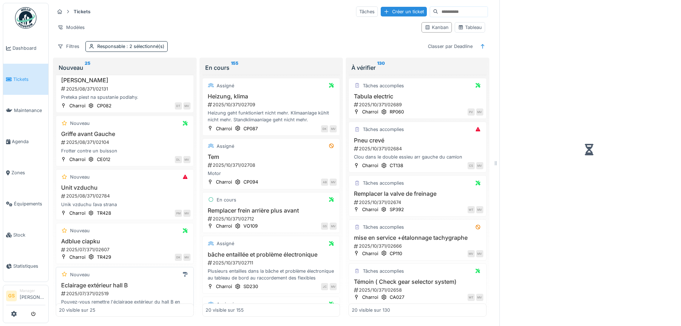
scroll to position [932, 0]
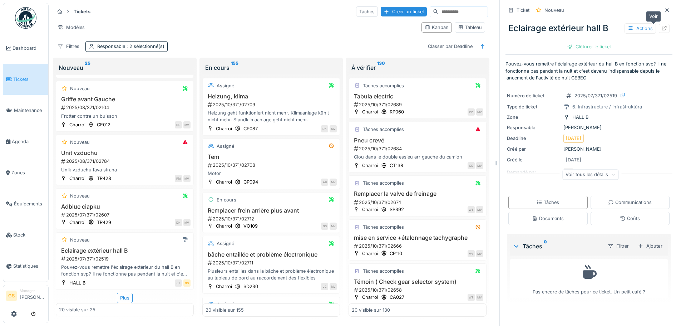
click at [661, 28] on icon at bounding box center [664, 28] width 6 height 5
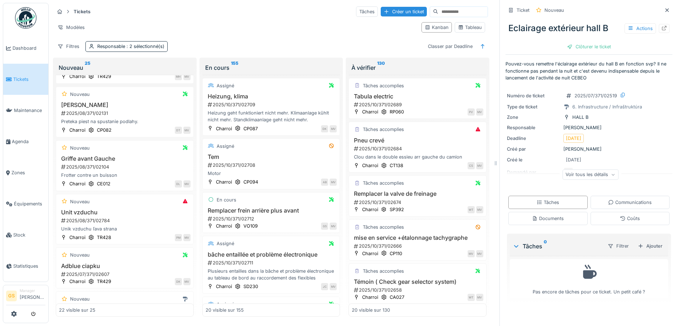
scroll to position [1020, 0]
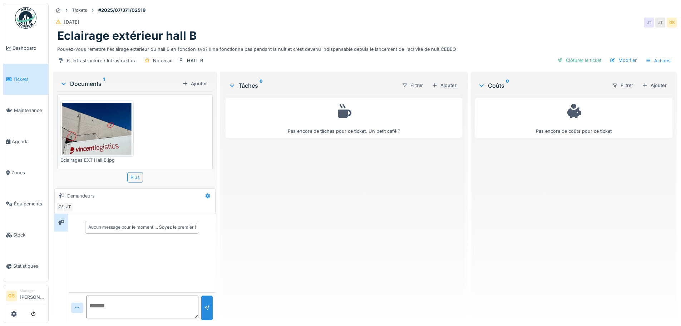
click at [15, 76] on span "Tickets" at bounding box center [29, 79] width 32 height 7
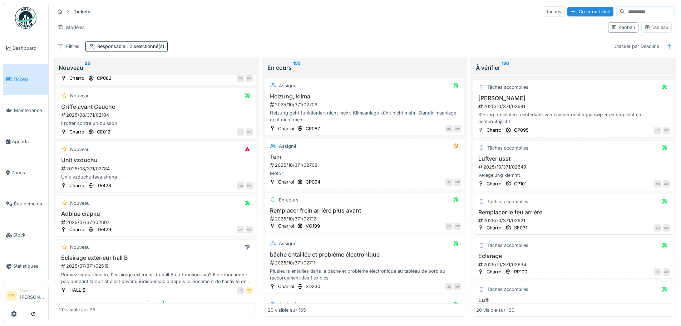
scroll to position [286, 0]
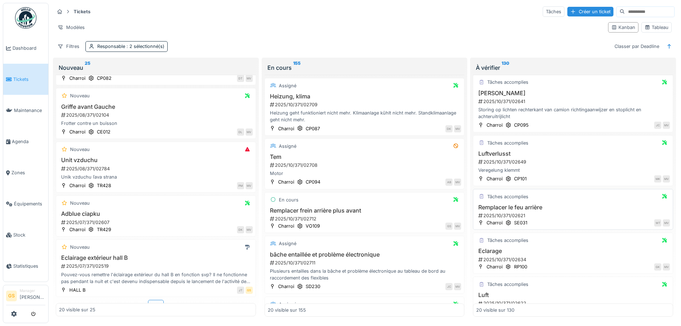
click at [499, 214] on div "2025/10/371/02621" at bounding box center [573, 215] width 192 height 7
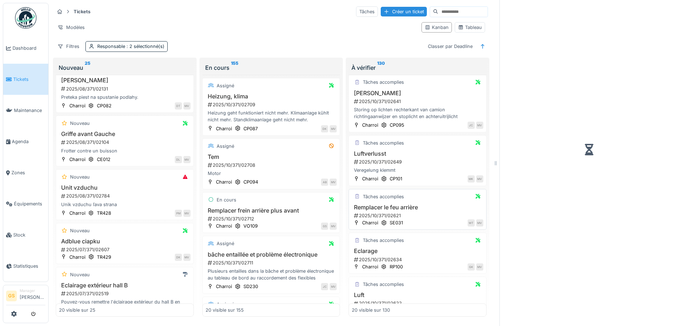
scroll to position [932, 0]
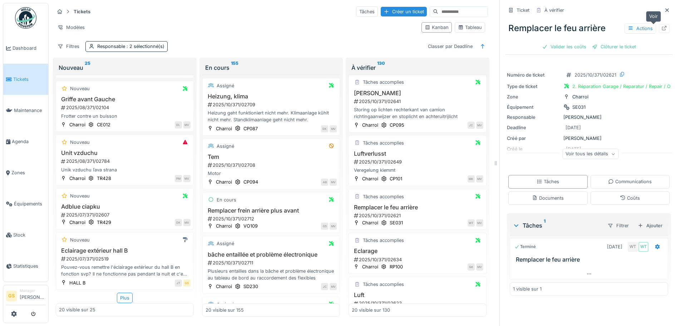
click at [661, 28] on icon at bounding box center [664, 28] width 6 height 5
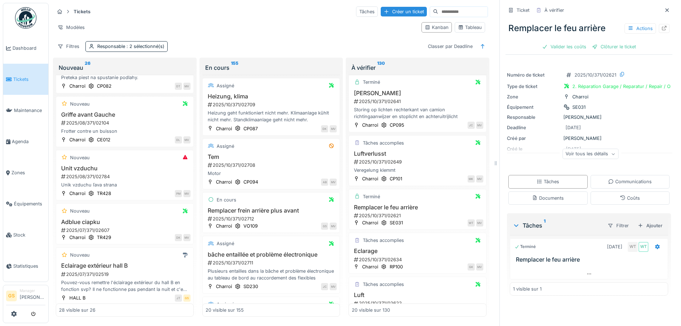
scroll to position [1020, 0]
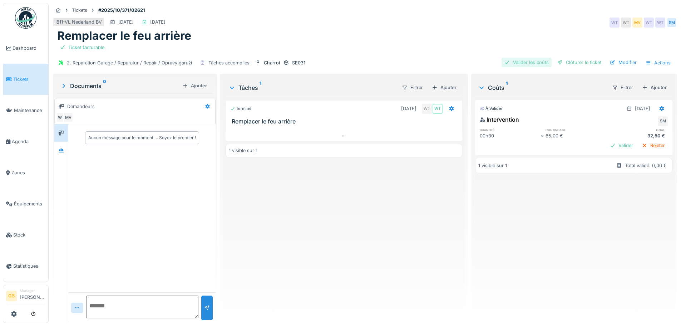
click at [532, 61] on div "Valider les coûts" at bounding box center [526, 63] width 50 height 10
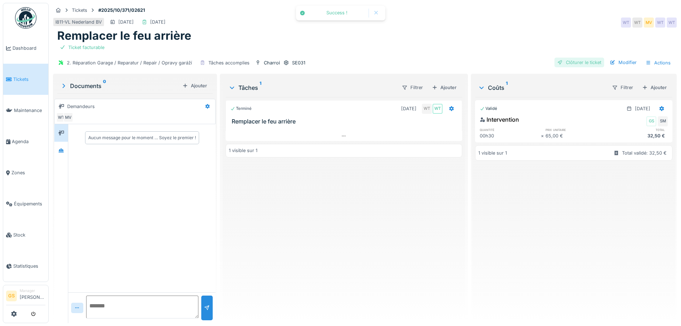
click at [571, 61] on div "Clôturer le ticket" at bounding box center [579, 63] width 50 height 10
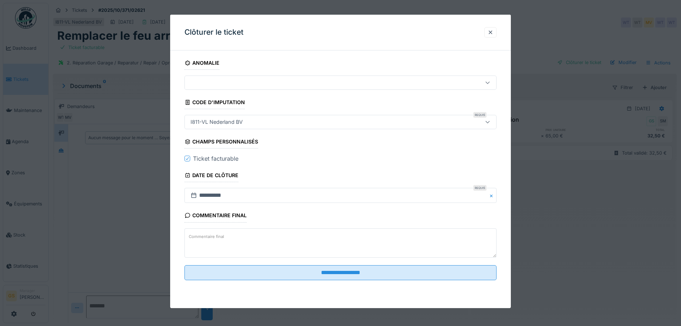
scroll to position [5, 0]
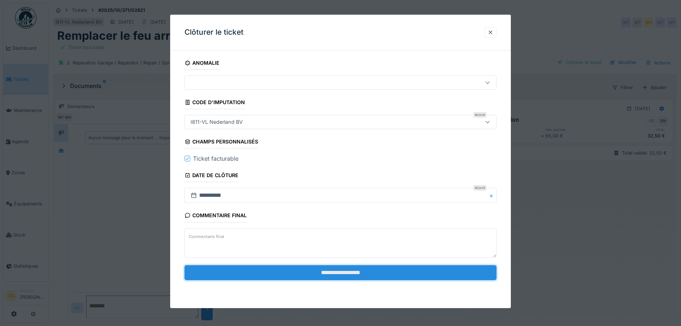
click at [329, 272] on input "**********" at bounding box center [340, 272] width 312 height 15
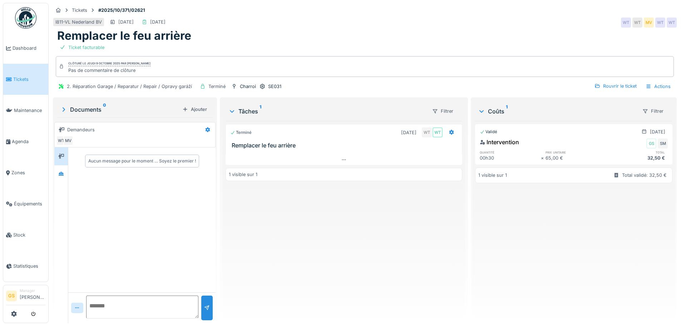
click at [21, 80] on span "Tickets" at bounding box center [29, 79] width 32 height 7
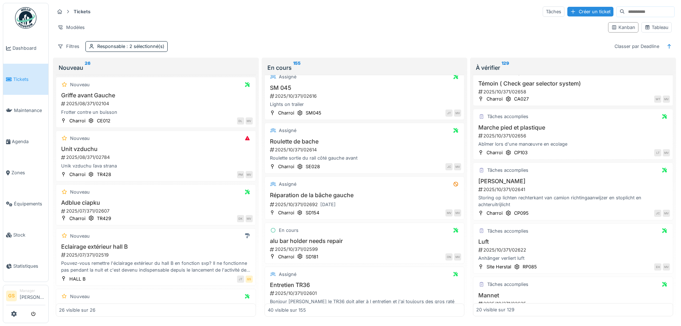
scroll to position [286, 0]
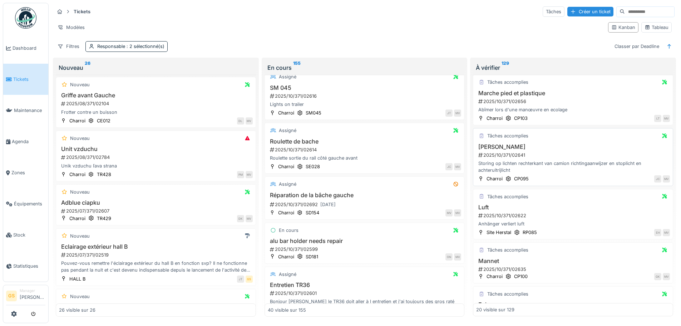
click at [502, 152] on div "2025/10/371/02641" at bounding box center [573, 155] width 192 height 7
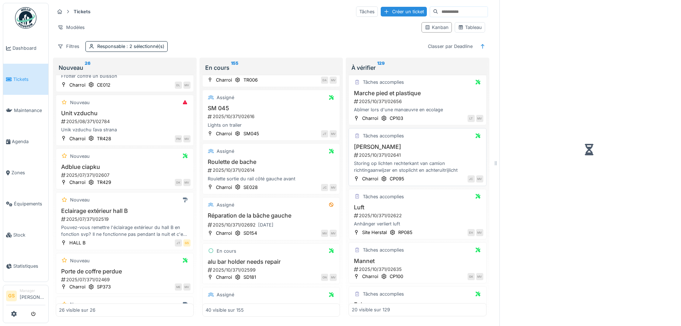
scroll to position [1835, 0]
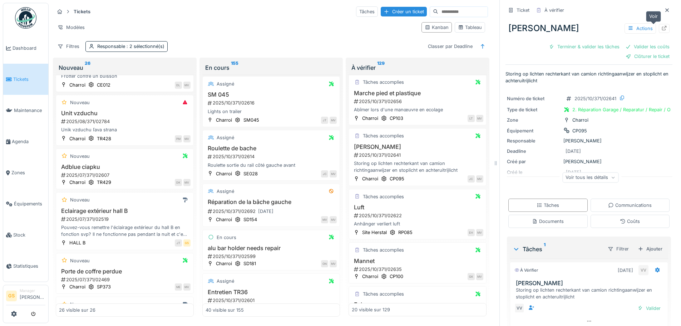
click at [661, 26] on icon at bounding box center [664, 28] width 6 height 5
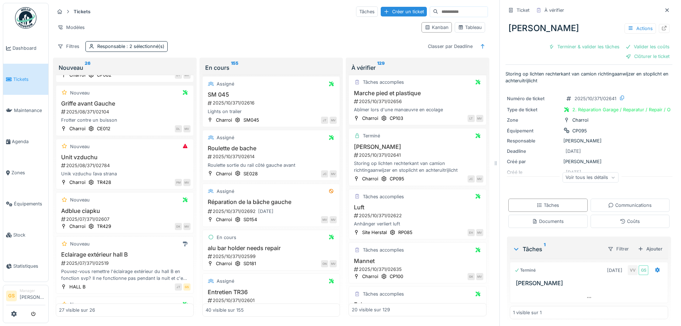
scroll to position [1031, 0]
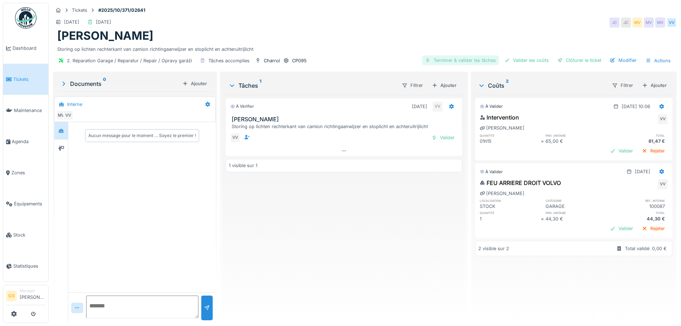
click at [469, 59] on div "Terminer & valider les tâches" at bounding box center [460, 60] width 76 height 10
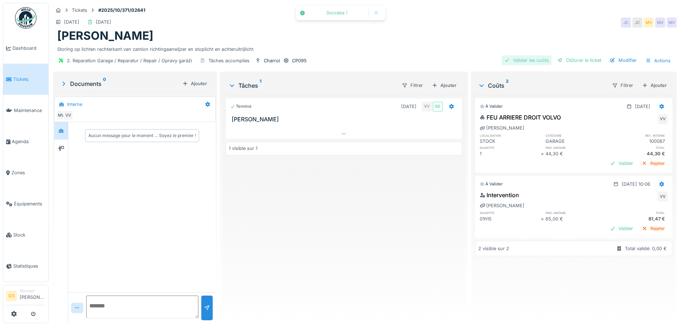
click at [512, 60] on div "Valider les coûts" at bounding box center [526, 60] width 50 height 10
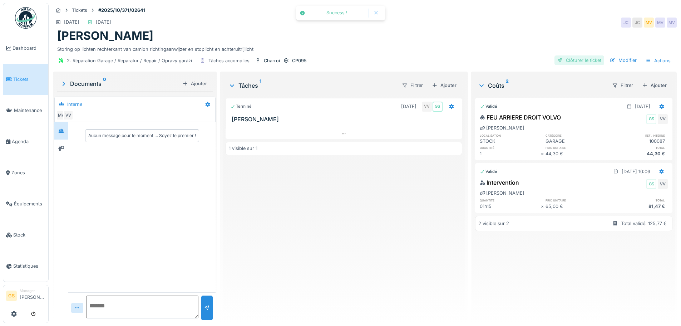
click at [577, 61] on div "Clôturer le ticket" at bounding box center [579, 60] width 50 height 10
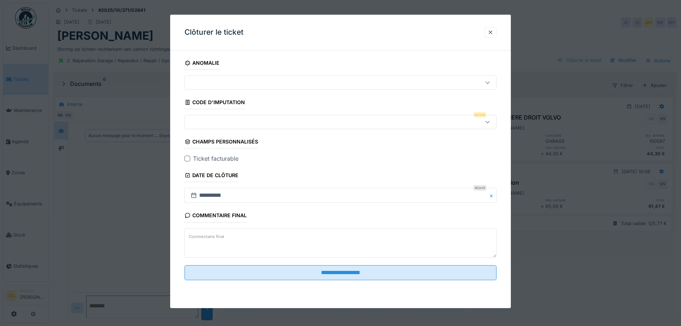
click at [188, 157] on div at bounding box center [187, 158] width 6 height 6
click at [201, 119] on div at bounding box center [322, 122] width 269 height 8
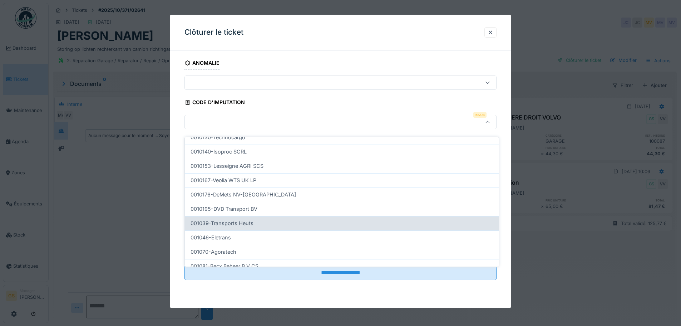
scroll to position [230, 0]
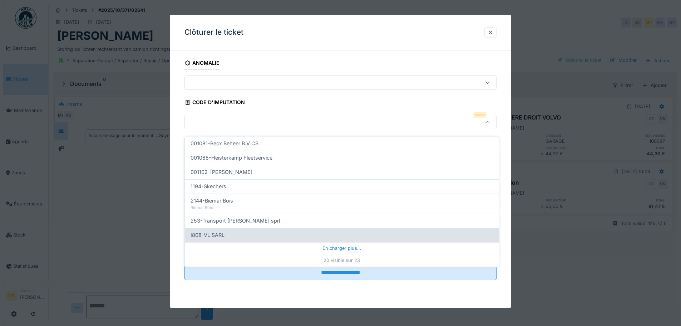
click at [215, 231] on span "I808-VL SARL" at bounding box center [207, 235] width 34 height 8
type input "***"
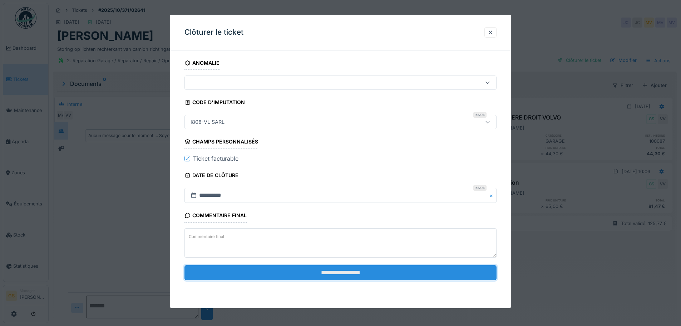
drag, startPoint x: 343, startPoint y: 274, endPoint x: 341, endPoint y: 271, distance: 3.9
click at [342, 272] on input "**********" at bounding box center [340, 272] width 312 height 15
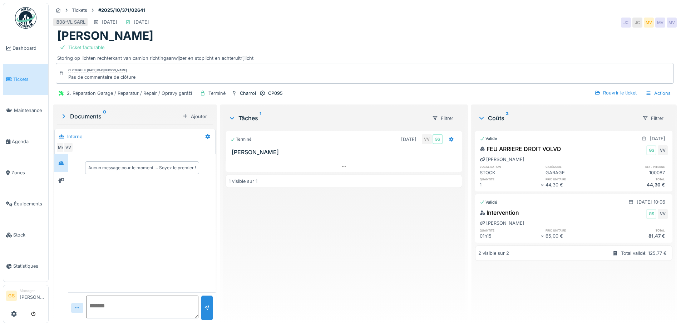
click at [14, 74] on link "Tickets" at bounding box center [25, 79] width 45 height 31
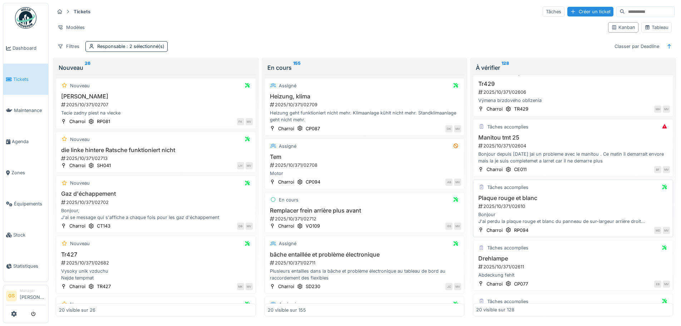
scroll to position [608, 0]
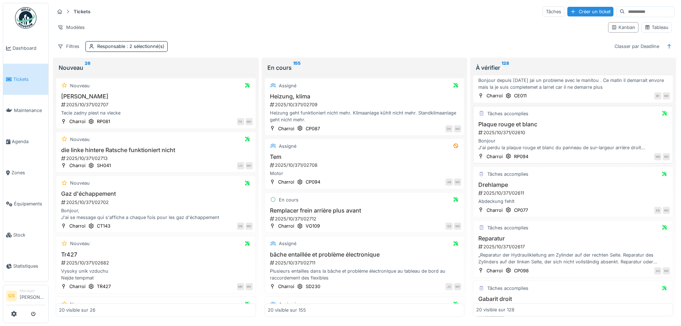
click at [501, 130] on div "2025/10/371/02610" at bounding box center [573, 132] width 192 height 7
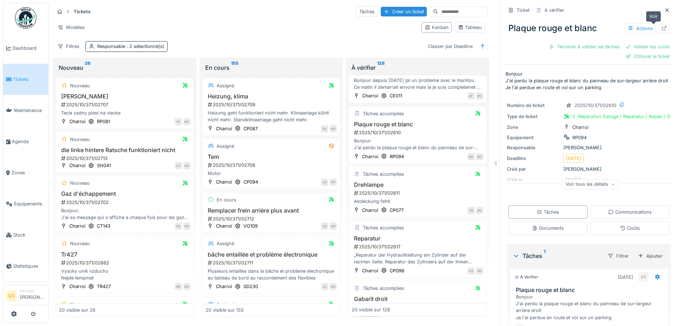
click at [661, 28] on icon at bounding box center [664, 28] width 6 height 5
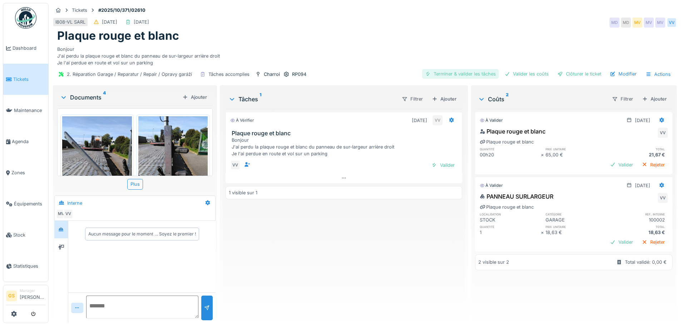
click at [462, 71] on div "Terminer & valider les tâches" at bounding box center [460, 74] width 76 height 10
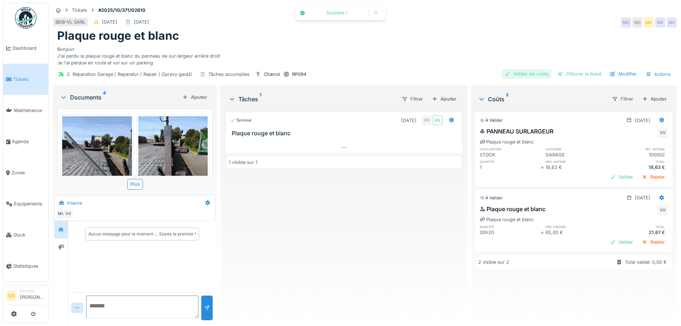
click at [515, 74] on div "Valider les coûts" at bounding box center [526, 74] width 50 height 10
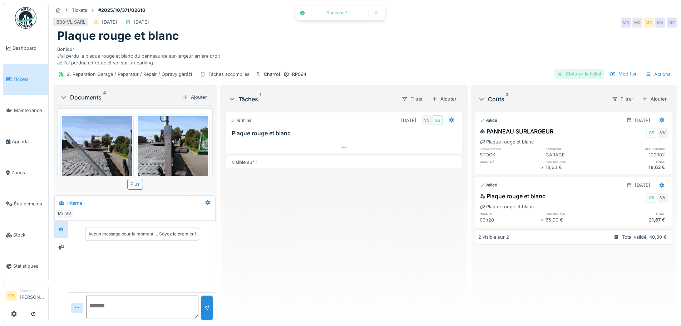
click at [567, 74] on div "Clôturer le ticket" at bounding box center [579, 74] width 50 height 10
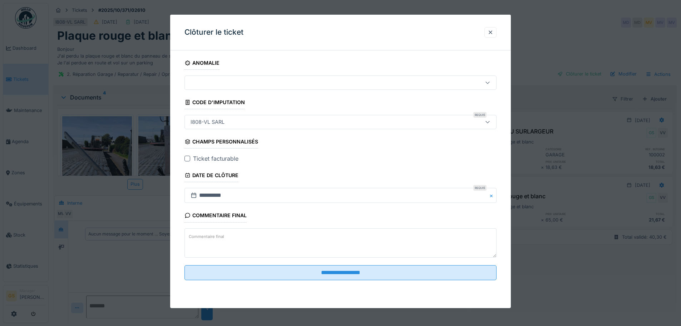
click at [189, 158] on div at bounding box center [187, 158] width 6 height 6
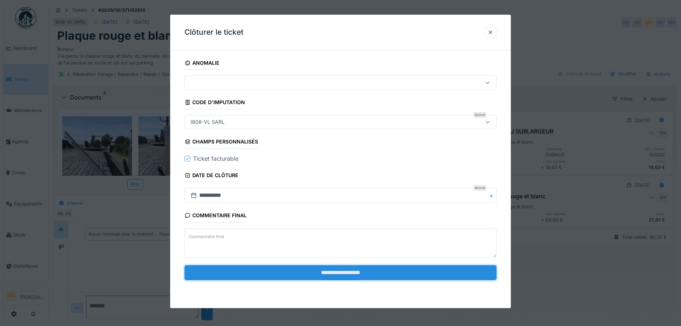
click at [307, 271] on input "**********" at bounding box center [340, 272] width 312 height 15
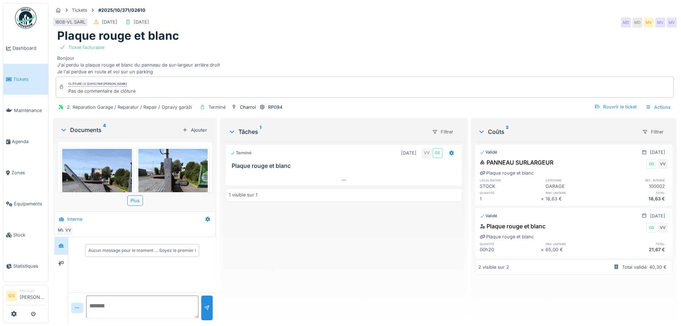
click at [24, 76] on span "Tickets" at bounding box center [29, 79] width 32 height 7
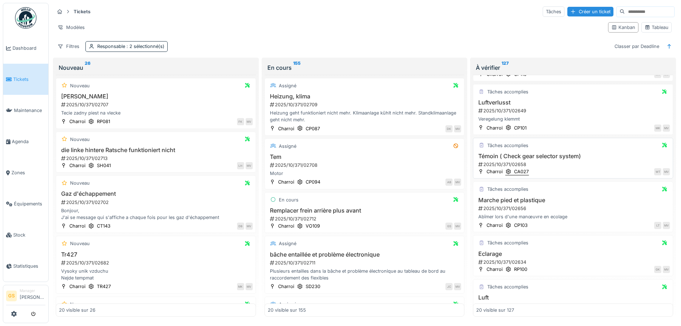
scroll to position [286, 0]
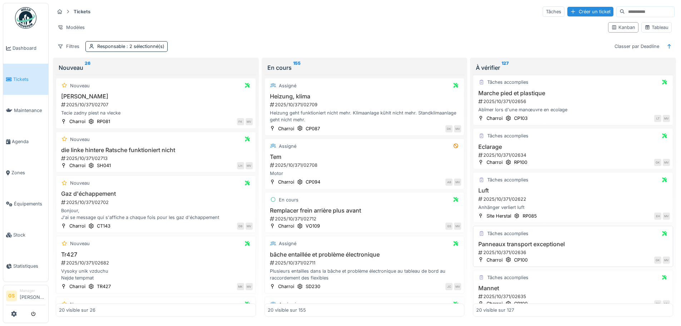
click at [504, 250] on div "2025/10/371/02636" at bounding box center [573, 252] width 192 height 7
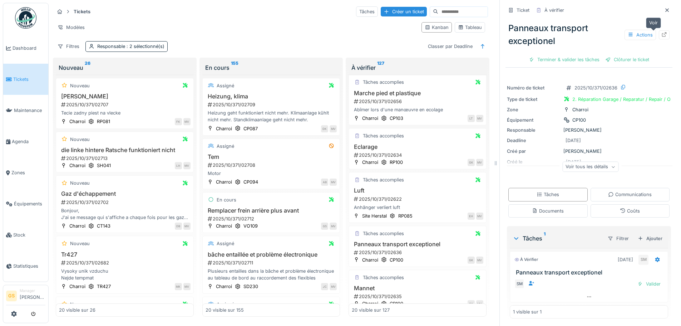
click at [661, 31] on div at bounding box center [664, 34] width 6 height 7
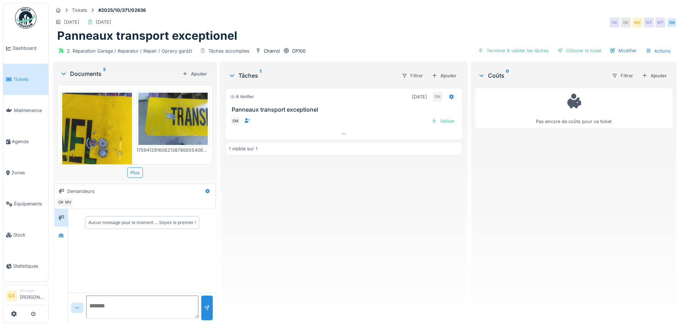
click at [16, 78] on span "Tickets" at bounding box center [29, 79] width 32 height 7
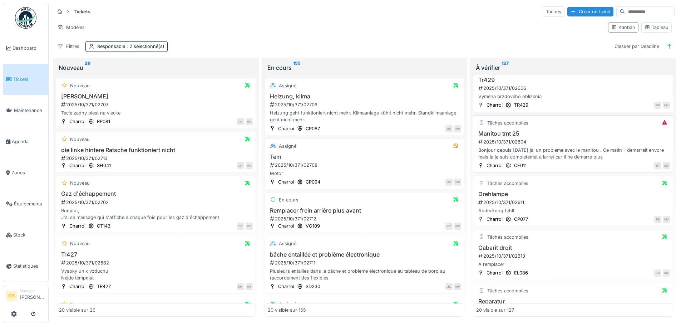
scroll to position [572, 0]
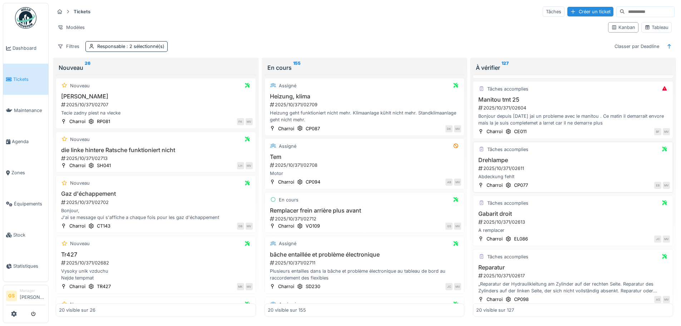
click at [500, 168] on div "2025/10/371/02611" at bounding box center [573, 168] width 192 height 7
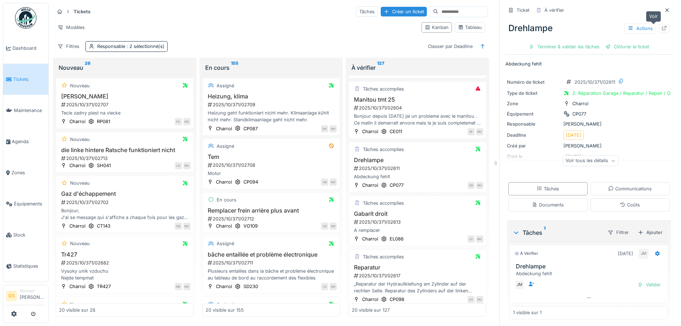
click at [661, 26] on icon at bounding box center [664, 28] width 6 height 5
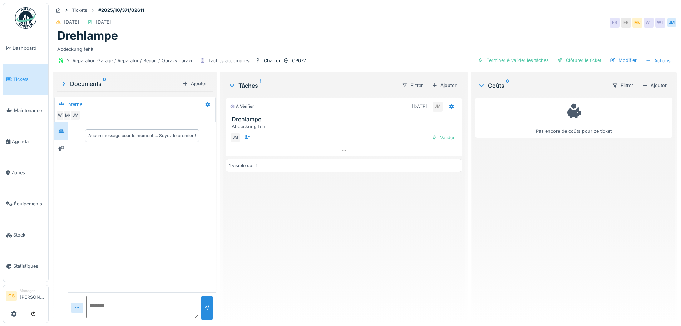
click at [20, 74] on link "Tickets" at bounding box center [25, 79] width 45 height 31
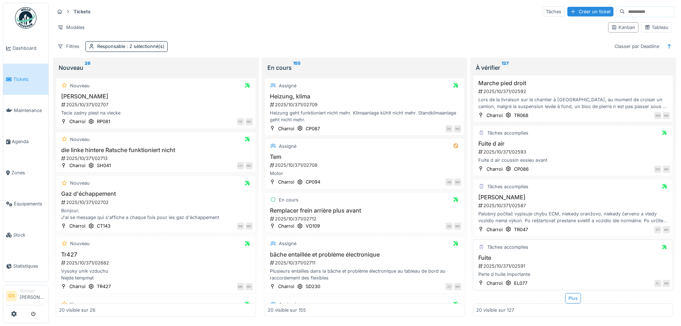
scroll to position [5, 0]
click at [496, 262] on div "2025/10/371/02591" at bounding box center [573, 265] width 192 height 7
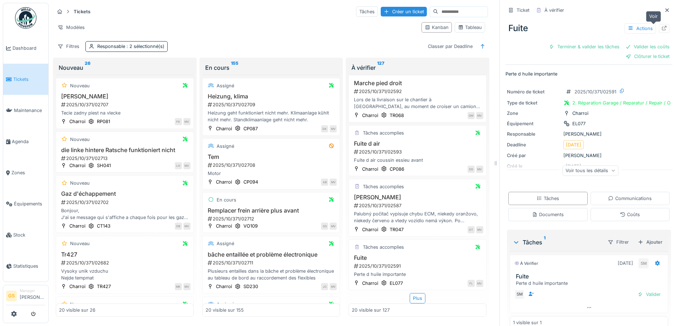
click at [661, 26] on icon at bounding box center [664, 28] width 6 height 5
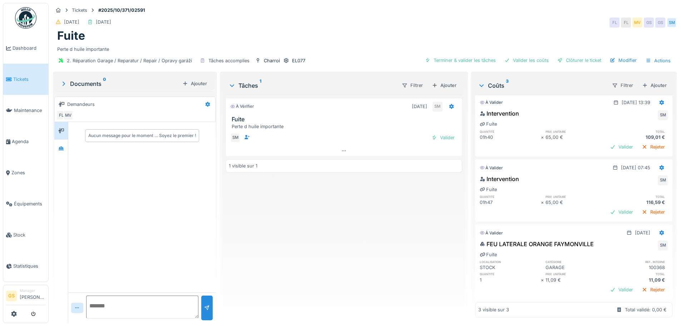
scroll to position [15, 0]
click at [462, 59] on div "Terminer & valider les tâches" at bounding box center [460, 60] width 76 height 10
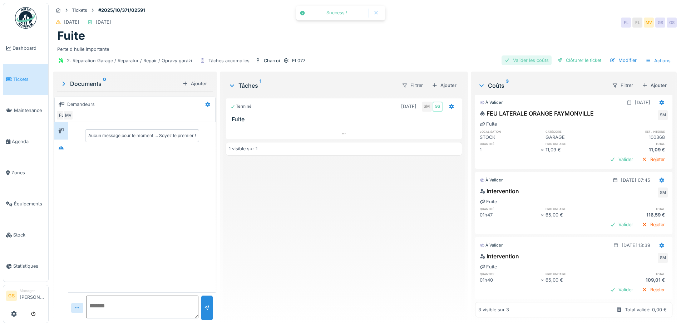
scroll to position [0, 0]
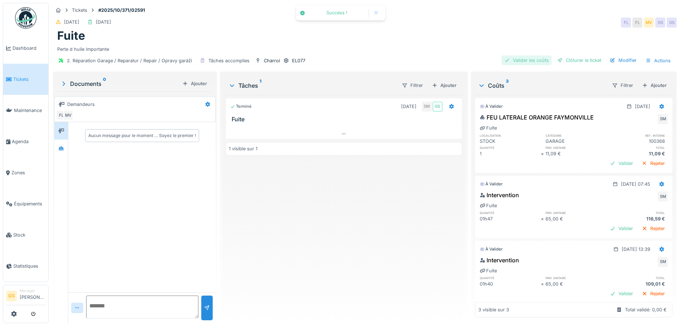
click at [518, 58] on div "Valider les coûts" at bounding box center [526, 60] width 50 height 10
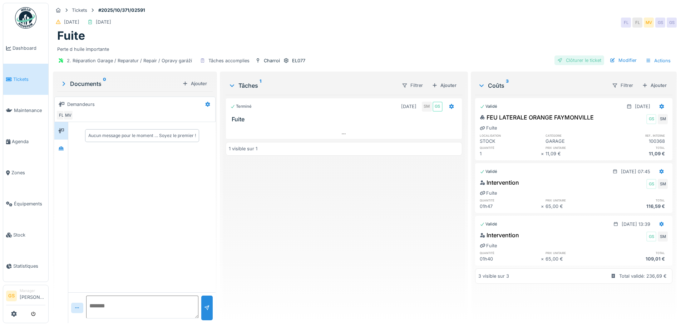
click at [574, 60] on div "Clôturer le ticket" at bounding box center [579, 60] width 50 height 10
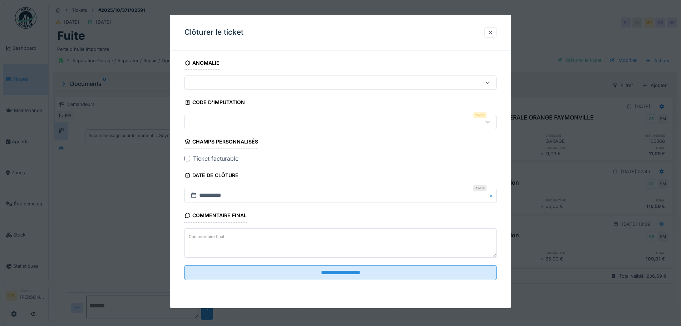
click at [203, 122] on div at bounding box center [322, 122] width 269 height 8
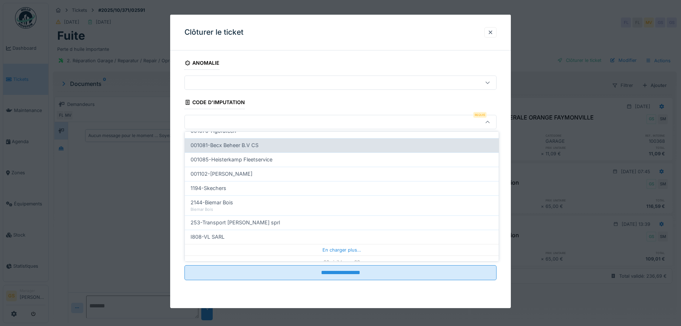
scroll to position [230, 0]
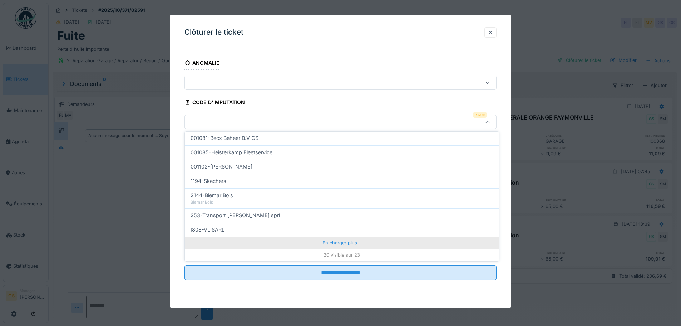
click at [320, 242] on div "En charger plus…" at bounding box center [342, 242] width 314 height 11
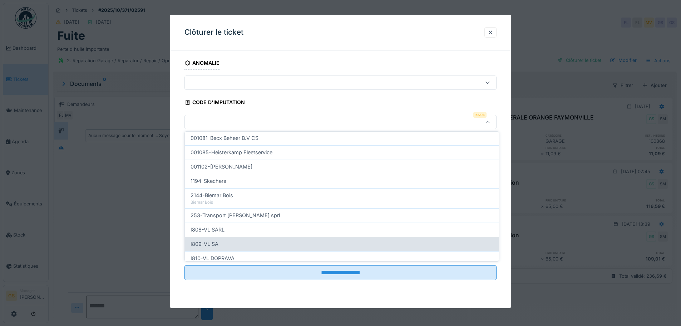
click at [220, 244] on div "I809-VL SA" at bounding box center [341, 244] width 302 height 8
type input "***"
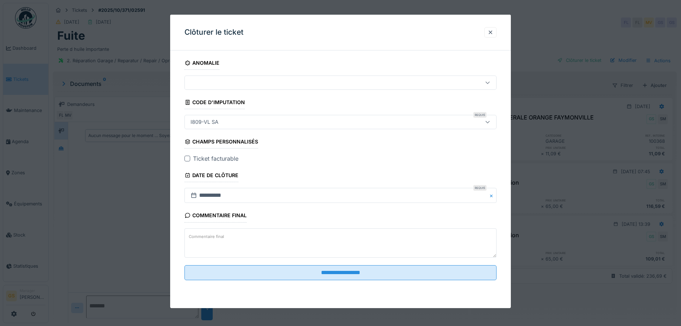
click at [188, 157] on div at bounding box center [187, 158] width 6 height 6
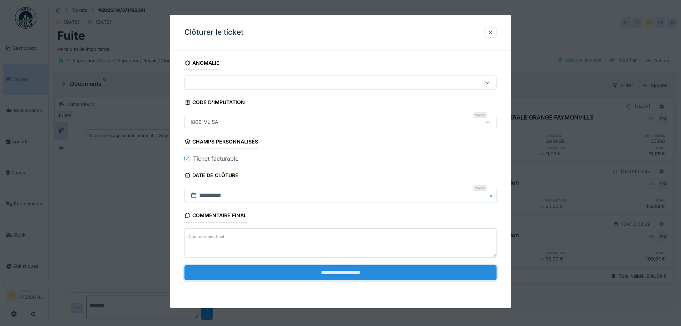
click at [336, 273] on input "**********" at bounding box center [340, 272] width 312 height 15
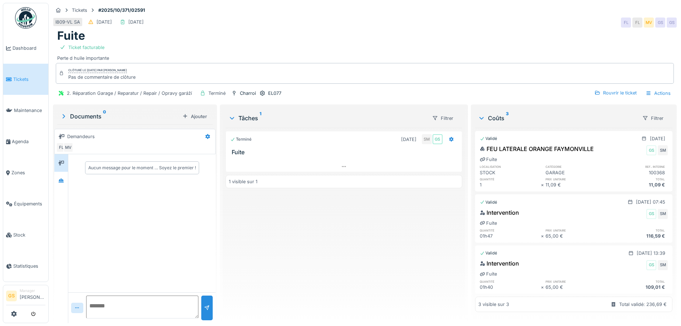
click at [33, 78] on span "Tickets" at bounding box center [29, 79] width 32 height 7
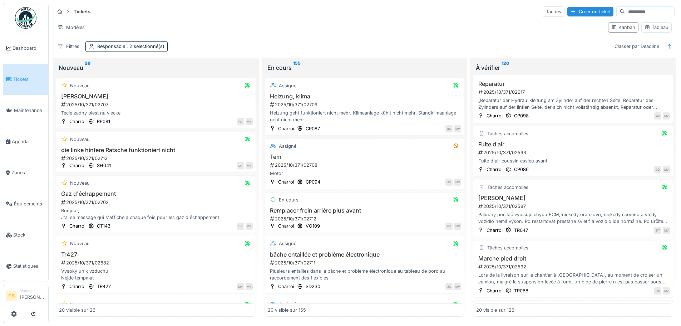
scroll to position [745, 0]
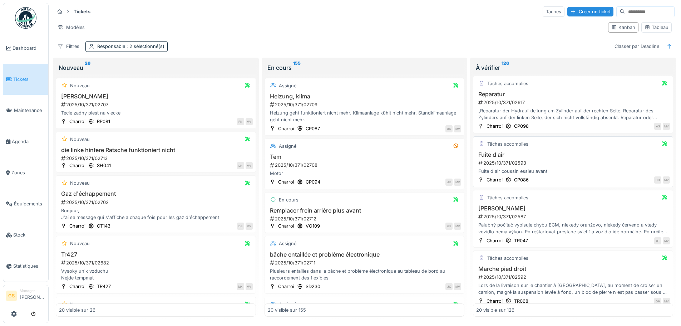
click at [490, 162] on div "2025/10/371/02593" at bounding box center [573, 162] width 192 height 7
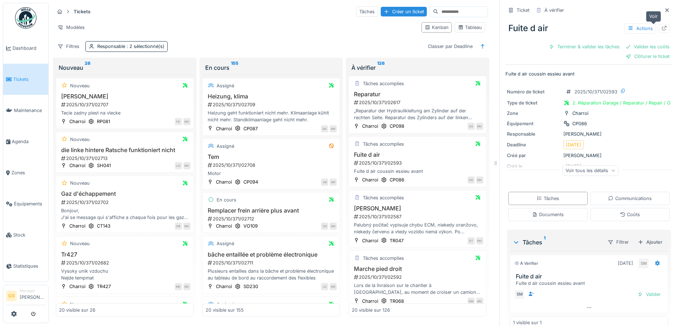
click at [662, 27] on icon at bounding box center [664, 28] width 5 height 5
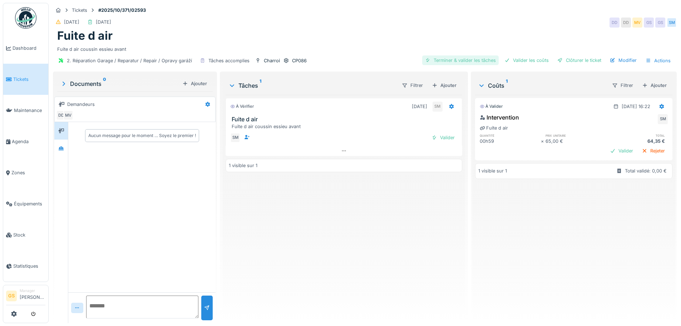
click at [473, 59] on div "Terminer & valider les tâches" at bounding box center [460, 60] width 76 height 10
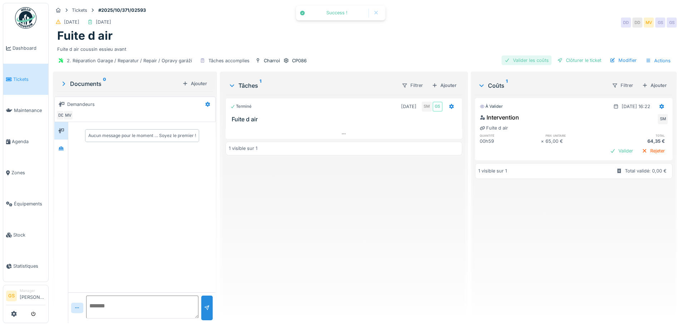
click at [511, 60] on div "Valider les coûts" at bounding box center [526, 60] width 50 height 10
click at [567, 58] on div "Clôturer le ticket" at bounding box center [579, 60] width 50 height 10
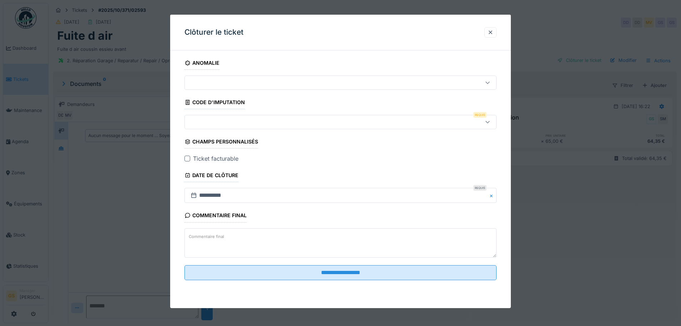
click at [196, 120] on div at bounding box center [322, 122] width 269 height 8
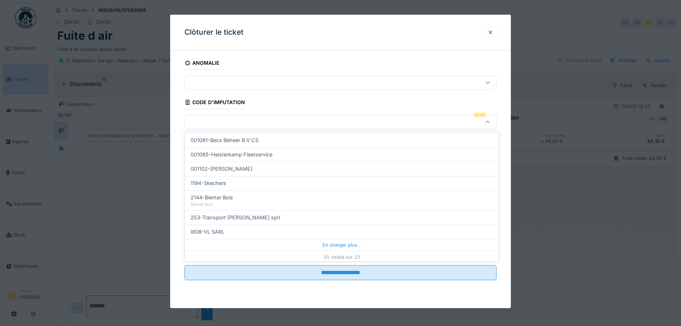
scroll to position [230, 0]
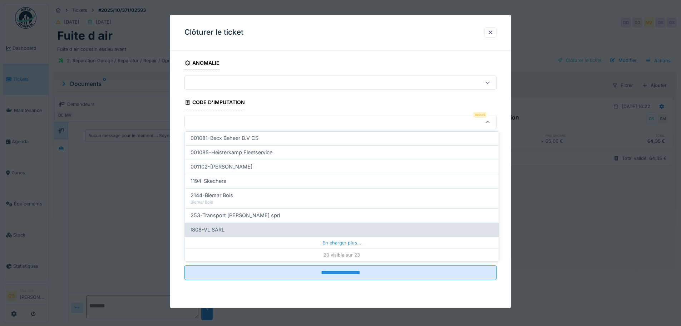
click at [215, 229] on span "I808-VL SARL" at bounding box center [207, 230] width 34 height 8
type input "***"
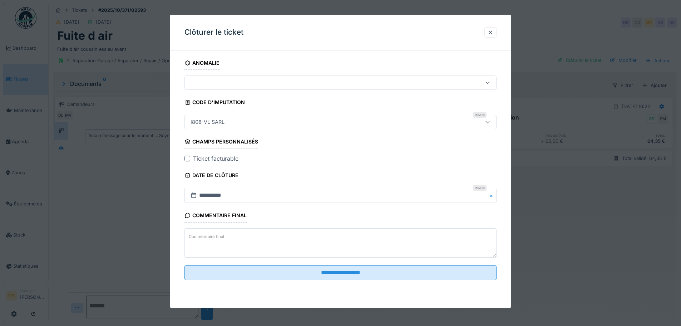
click at [186, 158] on div at bounding box center [187, 158] width 6 height 6
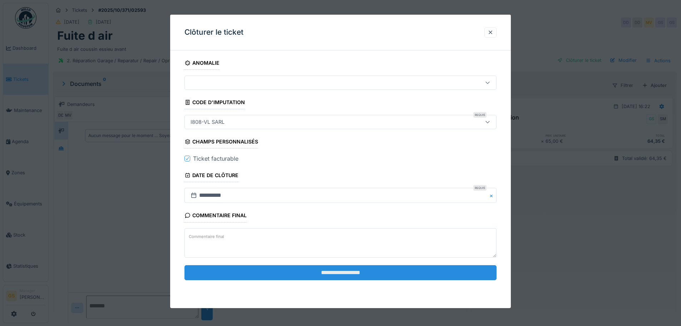
click at [284, 272] on input "**********" at bounding box center [340, 272] width 312 height 15
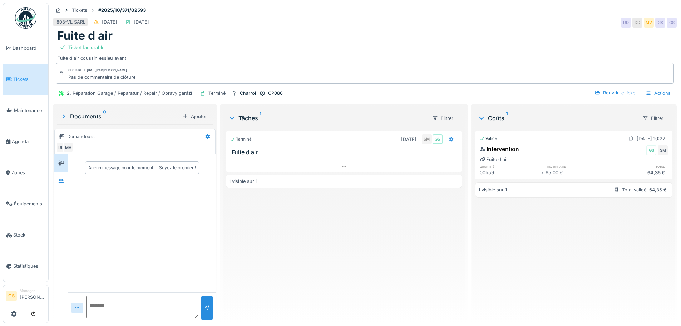
click at [19, 78] on span "Tickets" at bounding box center [29, 79] width 32 height 7
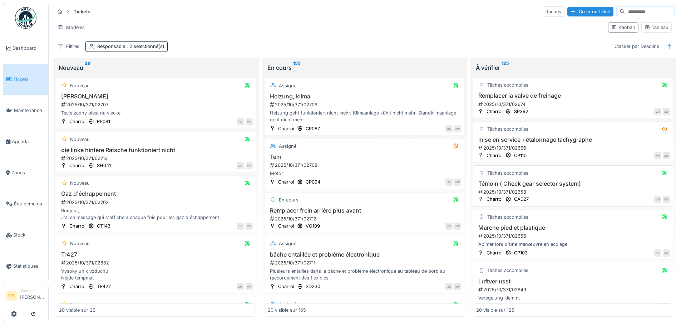
scroll to position [107, 0]
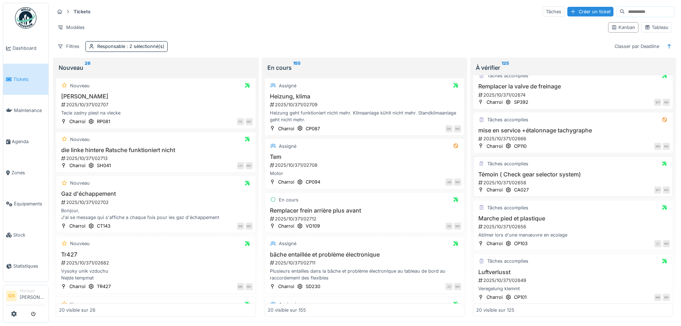
click at [494, 180] on div "2025/10/371/02658" at bounding box center [573, 182] width 192 height 7
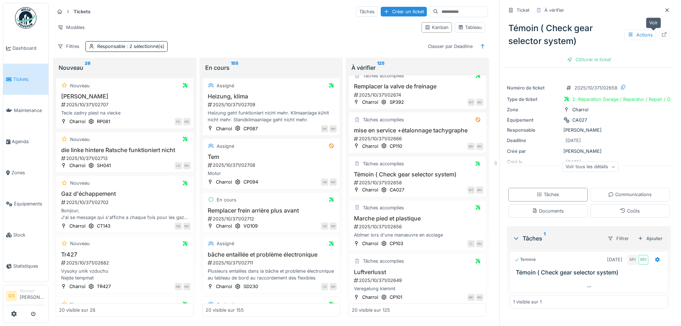
click at [662, 34] on icon at bounding box center [664, 34] width 5 height 5
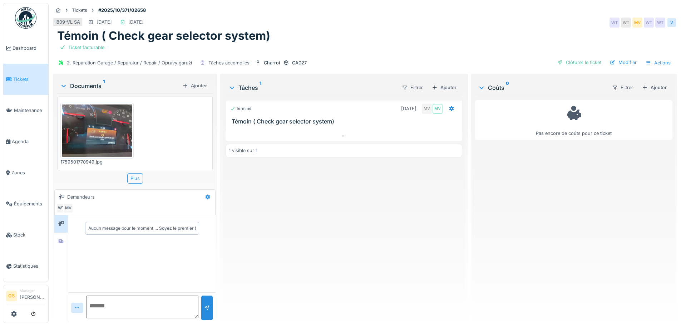
click at [15, 78] on span "Tickets" at bounding box center [29, 79] width 32 height 7
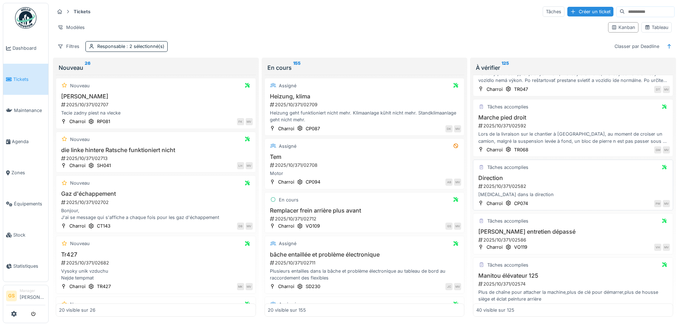
scroll to position [878, 0]
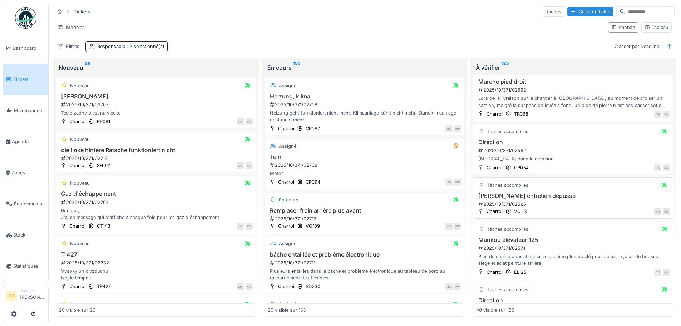
click at [501, 203] on div "2025/10/371/02586" at bounding box center [573, 203] width 192 height 7
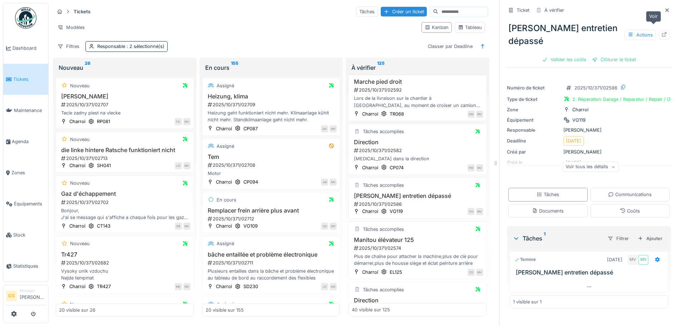
click at [662, 32] on icon at bounding box center [664, 34] width 5 height 5
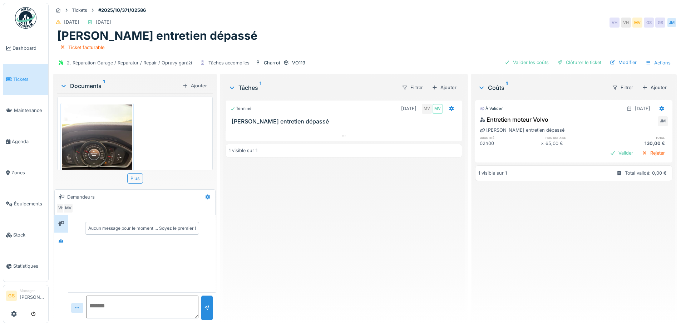
click at [11, 77] on icon at bounding box center [9, 79] width 6 height 5
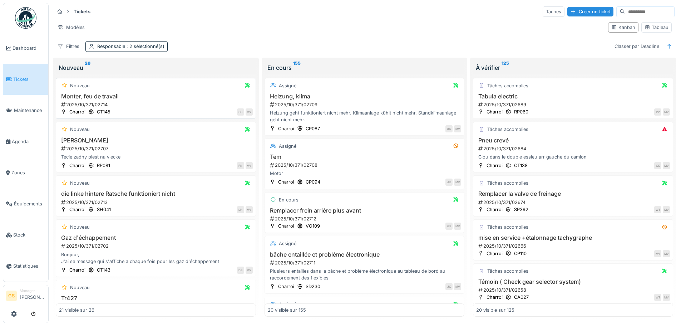
click at [73, 104] on div "2025/10/371/02714" at bounding box center [156, 104] width 192 height 7
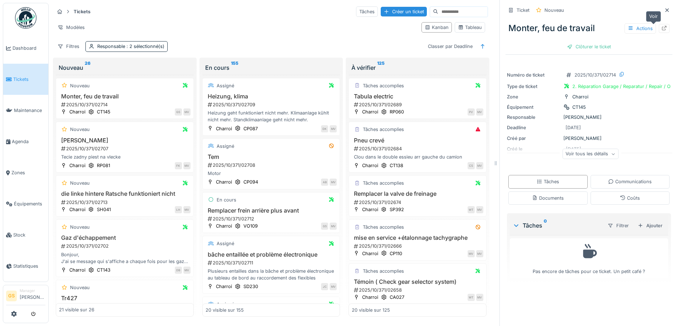
click at [661, 27] on icon at bounding box center [664, 28] width 6 height 5
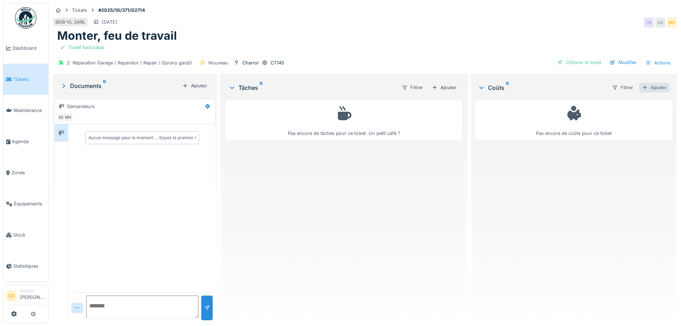
click at [644, 87] on div "Ajouter" at bounding box center [654, 88] width 30 height 10
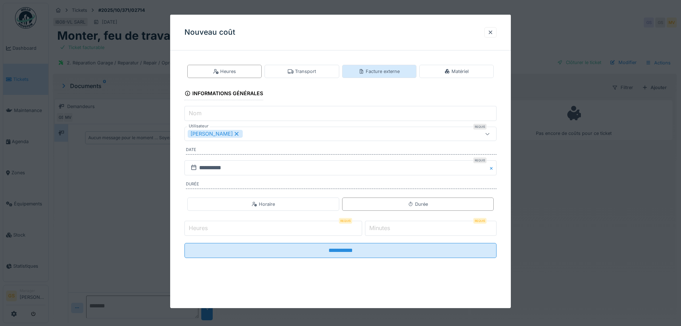
click at [372, 70] on div "Facture externe" at bounding box center [378, 71] width 41 height 7
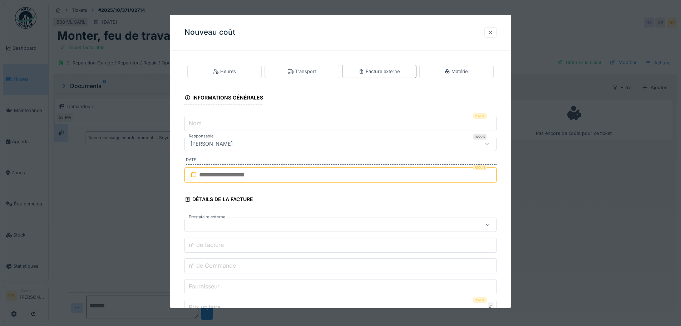
click at [493, 33] on div at bounding box center [490, 32] width 6 height 7
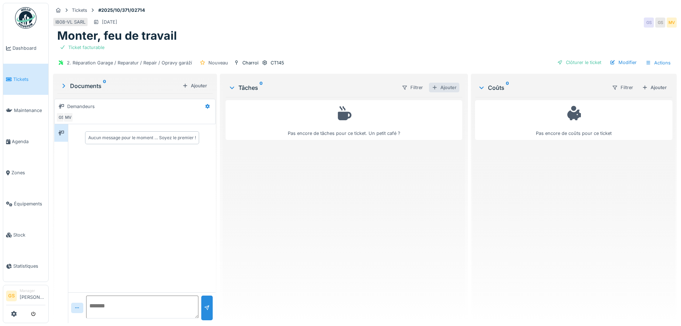
click at [444, 89] on div "Ajouter" at bounding box center [444, 88] width 30 height 10
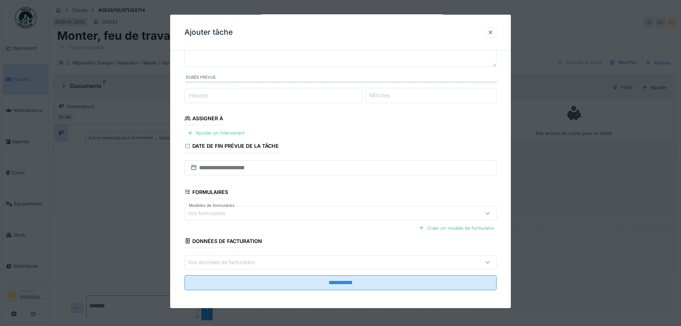
scroll to position [61, 0]
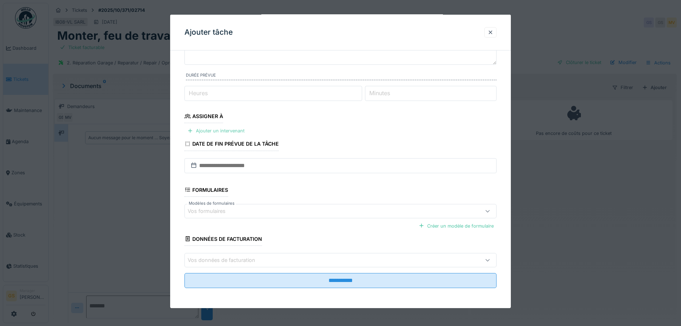
click at [215, 128] on div "Ajouter un intervenant" at bounding box center [215, 131] width 63 height 10
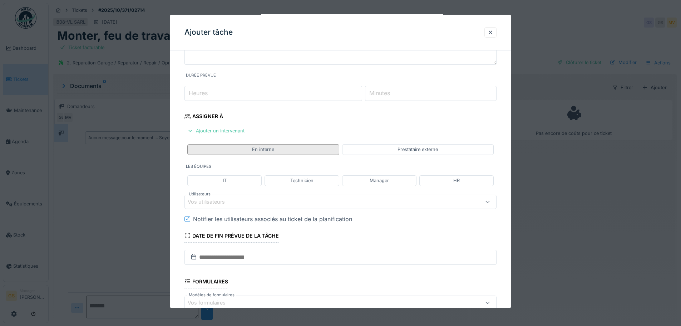
click at [272, 150] on div "En interne" at bounding box center [263, 149] width 22 height 7
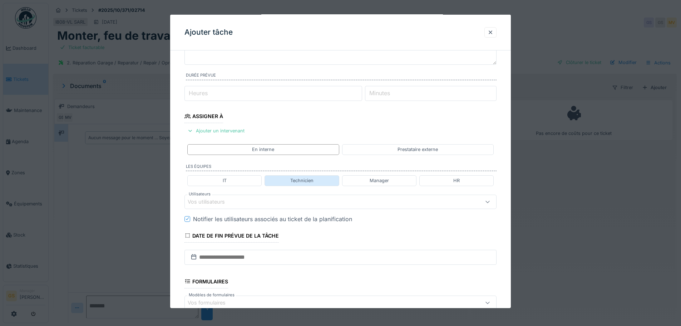
click at [297, 180] on div "Technicien" at bounding box center [301, 180] width 23 height 7
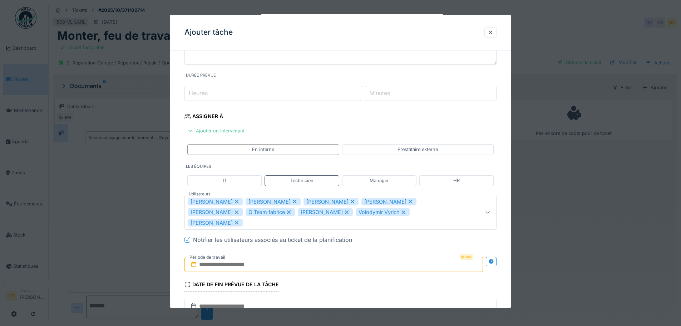
click at [233, 201] on icon at bounding box center [236, 201] width 6 height 5
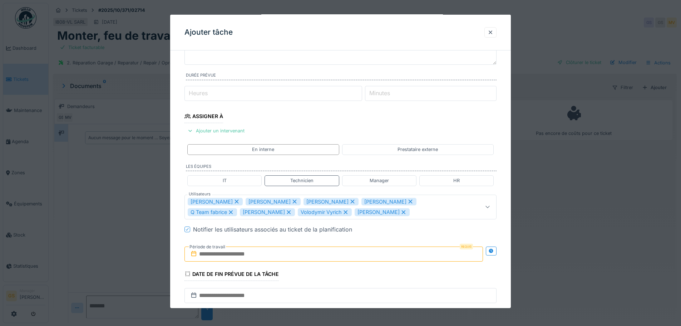
click at [233, 201] on icon at bounding box center [236, 201] width 6 height 5
click at [234, 199] on icon at bounding box center [236, 201] width 6 height 5
click at [234, 202] on icon at bounding box center [236, 201] width 6 height 5
click at [286, 200] on icon at bounding box center [289, 201] width 6 height 5
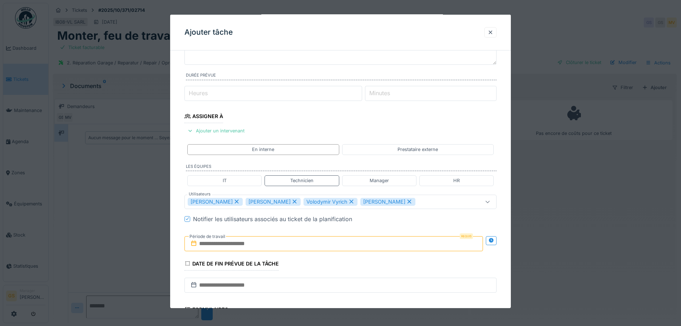
click at [293, 202] on icon at bounding box center [295, 201] width 4 height 4
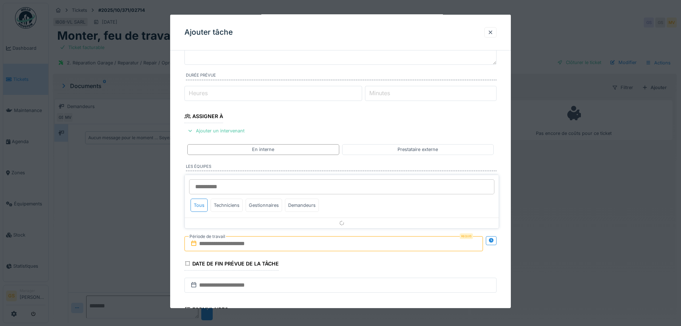
scroll to position [101, 0]
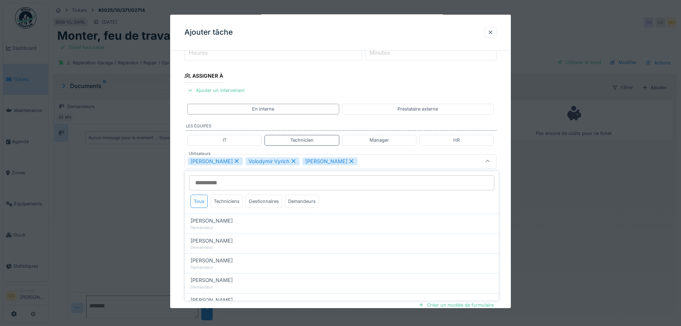
click at [286, 162] on div "Volodymir Vyrich" at bounding box center [273, 161] width 54 height 8
click at [292, 159] on icon at bounding box center [294, 160] width 6 height 5
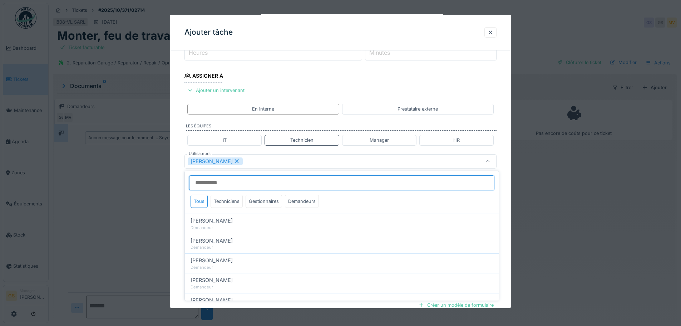
click at [248, 184] on input "Utilisateurs" at bounding box center [341, 182] width 305 height 15
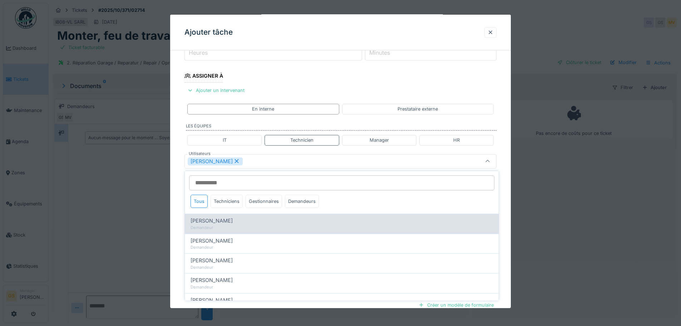
click at [359, 221] on div "Adam Peciak" at bounding box center [341, 221] width 302 height 8
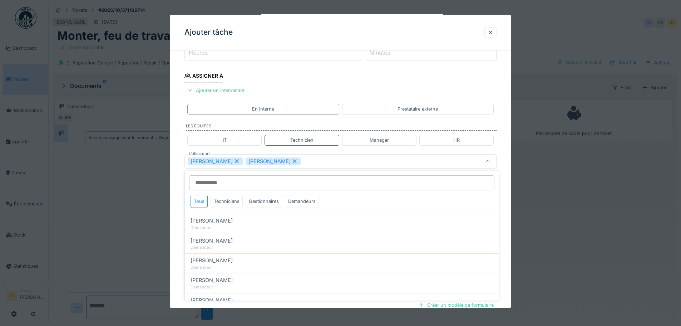
click at [291, 160] on icon at bounding box center [294, 160] width 6 height 5
type input "****"
click at [215, 159] on div "Miroslav Kotora" at bounding box center [215, 161] width 55 height 8
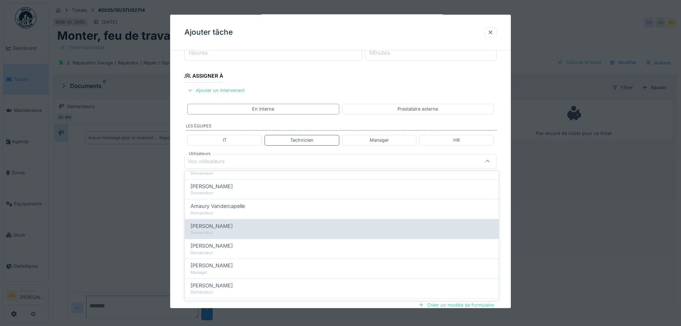
scroll to position [107, 0]
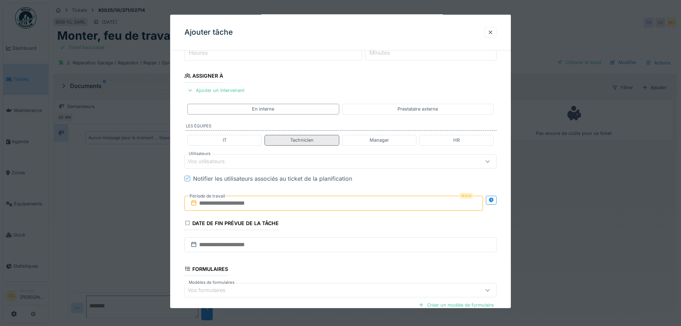
click at [285, 141] on div "Technicien" at bounding box center [301, 140] width 74 height 10
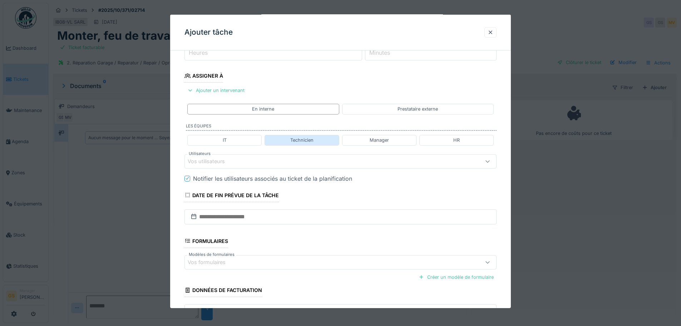
click at [296, 137] on div "Technicien" at bounding box center [301, 140] width 23 height 7
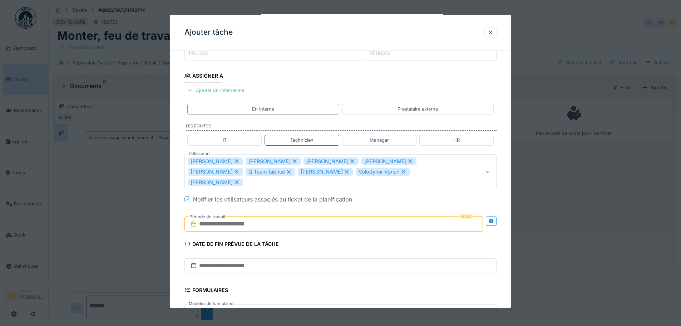
click at [286, 172] on icon at bounding box center [289, 171] width 6 height 5
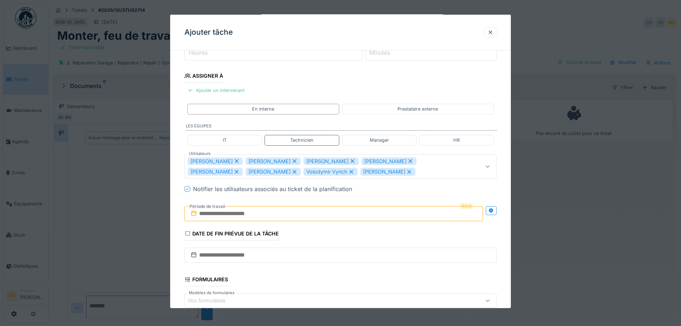
click at [293, 171] on icon at bounding box center [295, 172] width 4 height 4
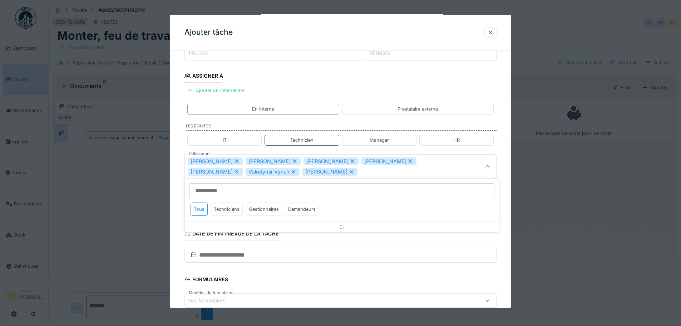
scroll to position [106, 0]
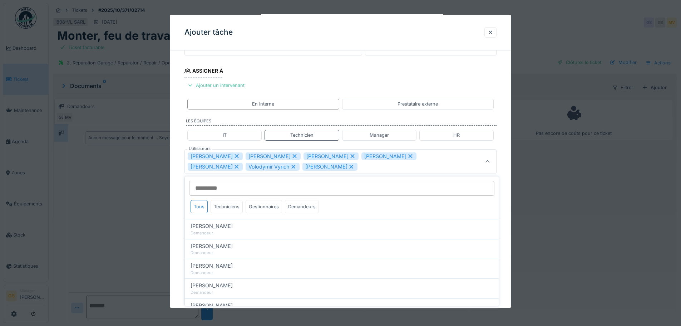
click at [290, 167] on icon at bounding box center [293, 166] width 6 height 5
click at [293, 166] on icon at bounding box center [295, 167] width 4 height 4
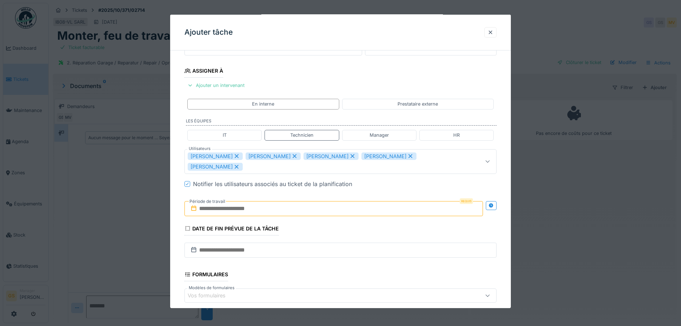
click at [235, 156] on icon at bounding box center [237, 156] width 4 height 4
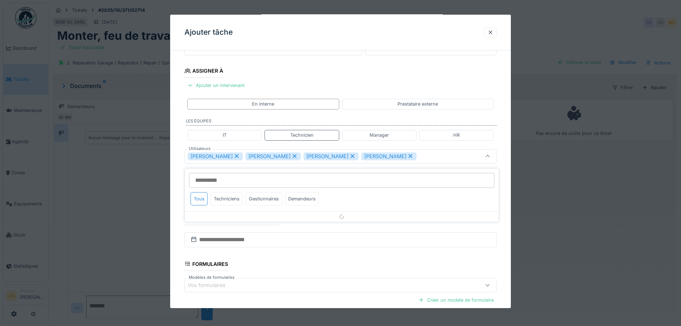
scroll to position [101, 0]
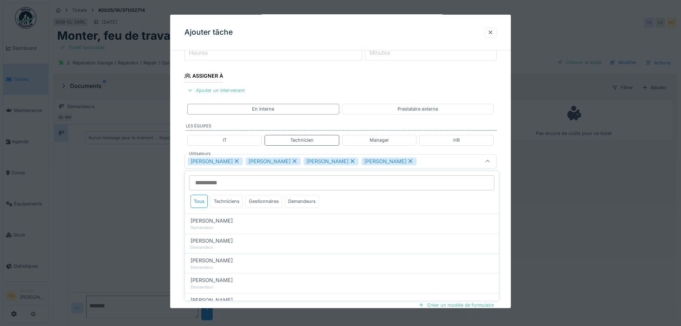
click at [233, 160] on icon at bounding box center [236, 160] width 6 height 5
click at [233, 161] on icon at bounding box center [236, 160] width 6 height 5
click at [235, 159] on icon at bounding box center [236, 160] width 6 height 5
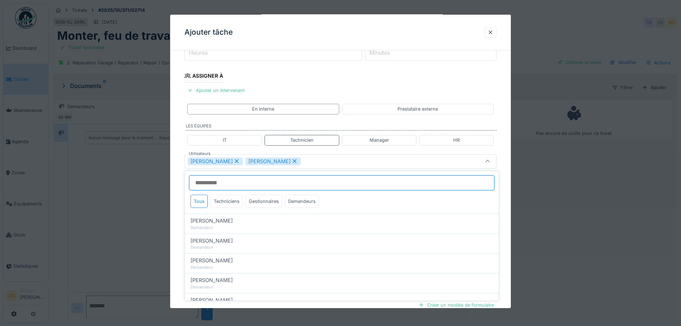
type input "****"
click at [205, 162] on div "Miroslav Kotora" at bounding box center [215, 161] width 55 height 8
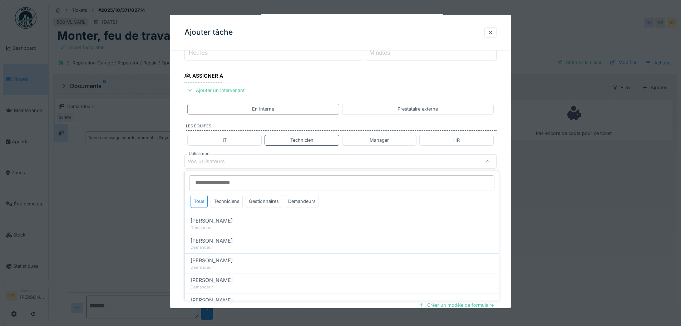
click at [207, 161] on div "Vos utilisateurs" at bounding box center [211, 161] width 47 height 8
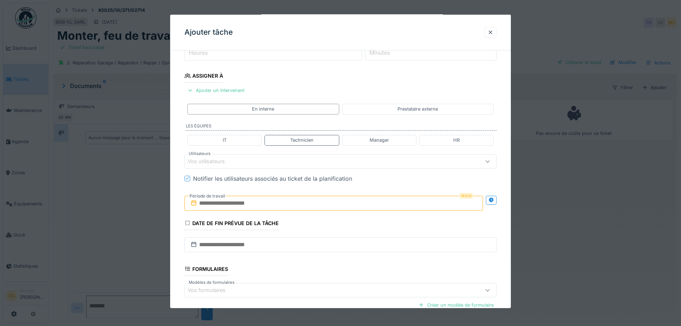
click at [239, 161] on div "Vos utilisateurs" at bounding box center [322, 161] width 269 height 8
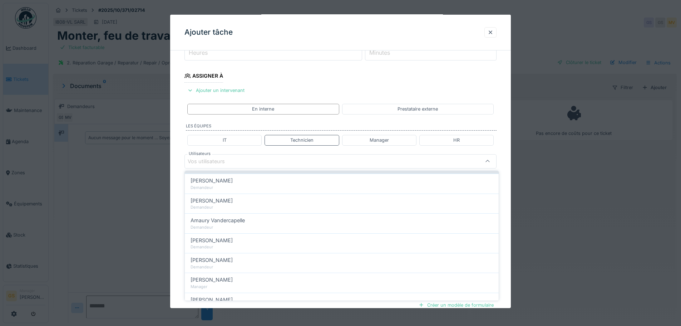
scroll to position [36, 0]
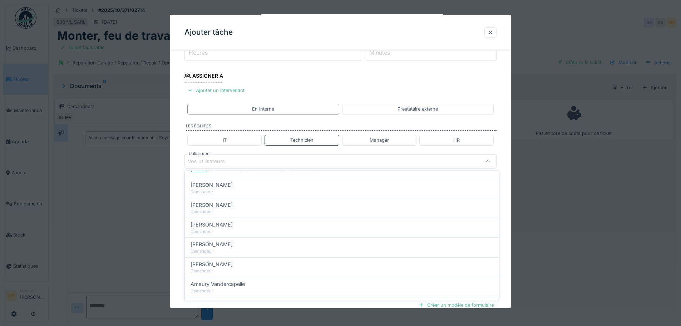
click at [197, 158] on div "Vos utilisateurs" at bounding box center [211, 161] width 47 height 8
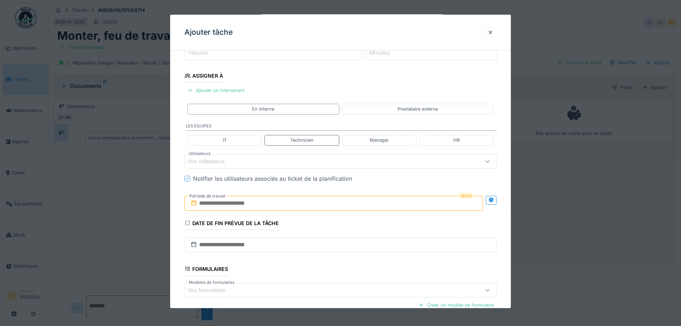
click at [197, 158] on div "Vos utilisateurs" at bounding box center [211, 161] width 47 height 8
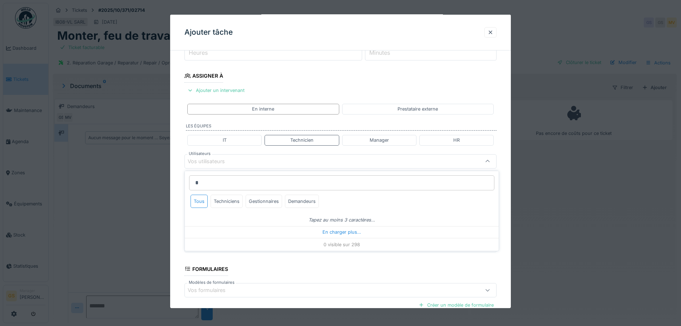
type input "**"
click at [282, 140] on div "Technicien" at bounding box center [301, 140] width 74 height 10
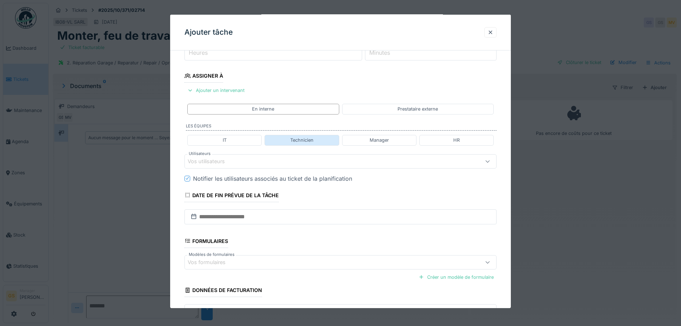
click at [283, 141] on div "Technicien" at bounding box center [301, 140] width 74 height 10
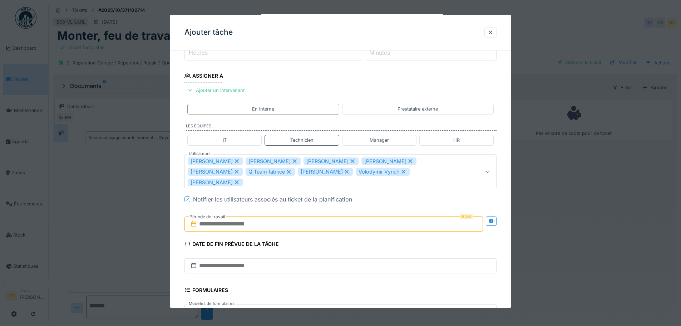
click at [343, 172] on icon at bounding box center [346, 171] width 6 height 5
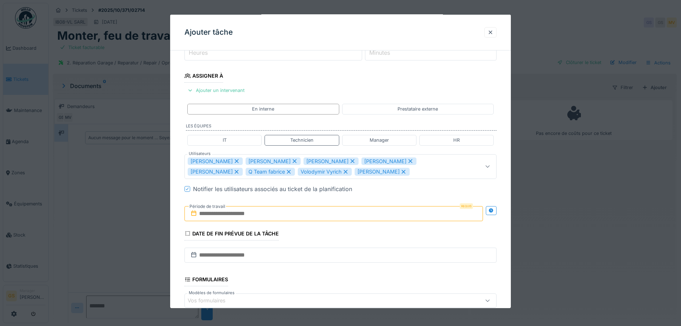
click at [342, 170] on icon at bounding box center [345, 171] width 6 height 5
click at [233, 159] on icon at bounding box center [236, 160] width 6 height 5
click at [235, 161] on icon at bounding box center [237, 161] width 4 height 4
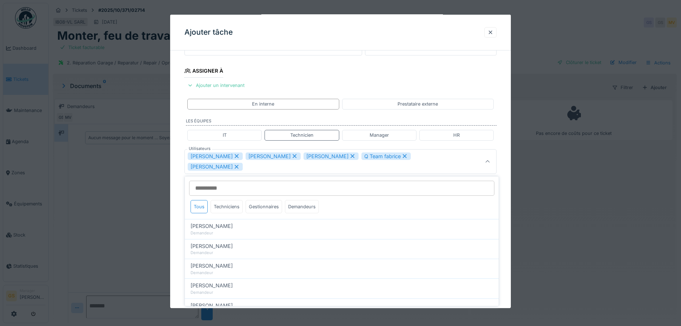
click at [233, 154] on icon at bounding box center [236, 155] width 6 height 5
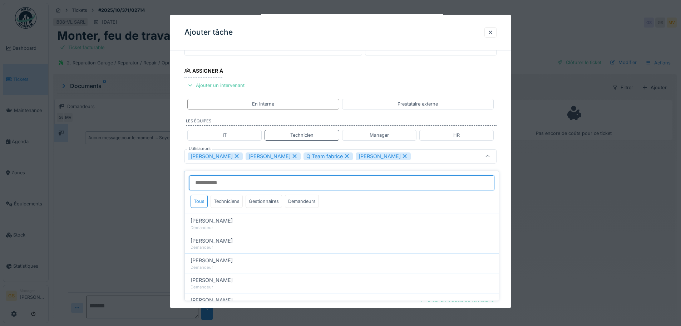
scroll to position [101, 0]
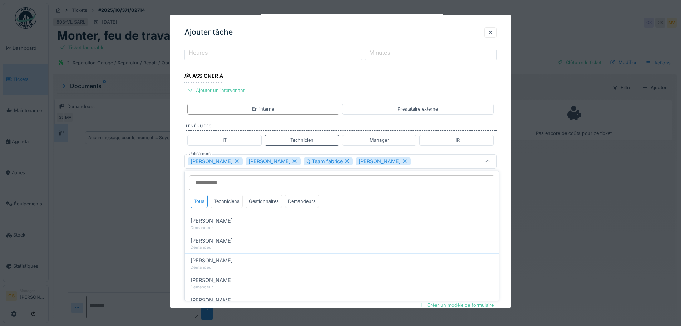
click at [234, 163] on icon at bounding box center [236, 160] width 6 height 5
click at [286, 159] on icon at bounding box center [289, 160] width 6 height 5
click at [294, 162] on icon at bounding box center [295, 161] width 4 height 4
type input "****"
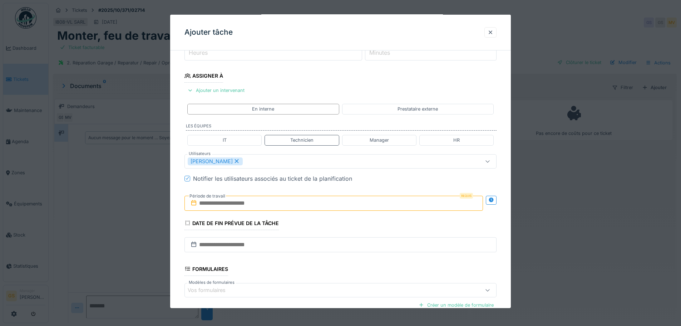
click at [201, 201] on input "text" at bounding box center [333, 202] width 298 height 15
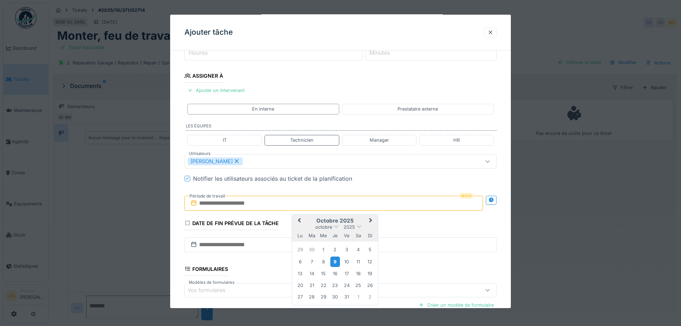
click at [334, 261] on div "9" at bounding box center [335, 261] width 10 height 10
click at [346, 262] on div "10" at bounding box center [347, 262] width 10 height 10
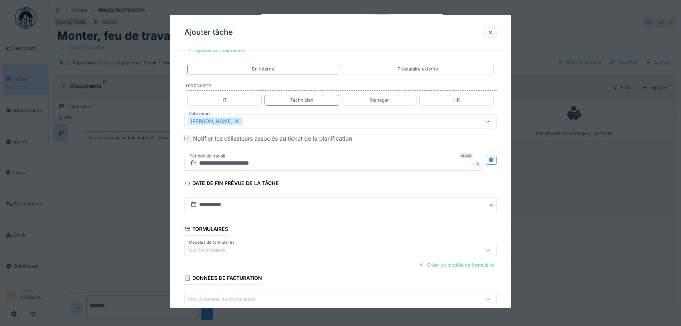
scroll to position [180, 0]
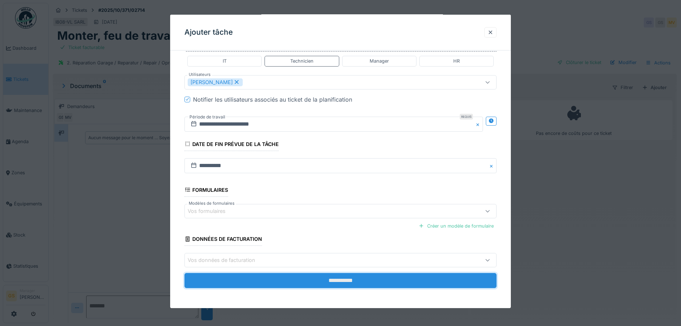
click at [316, 281] on input "**********" at bounding box center [340, 280] width 312 height 15
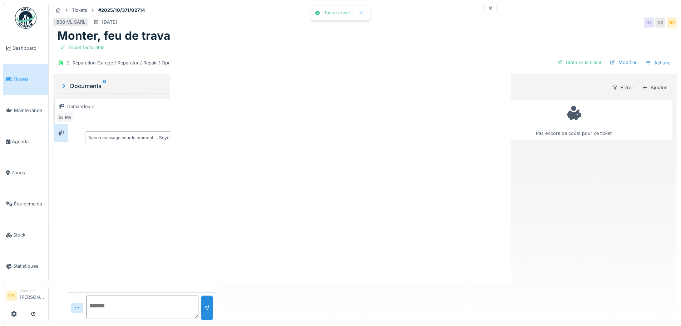
scroll to position [0, 0]
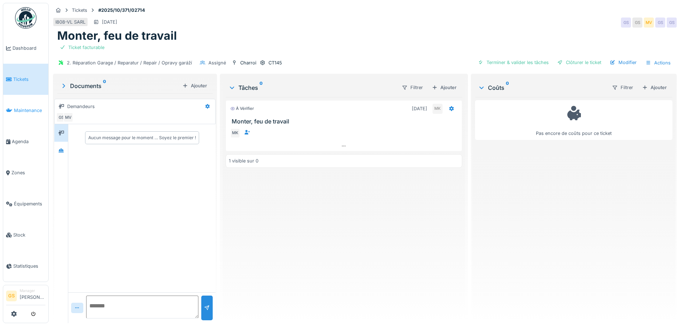
click at [4, 103] on body "Dashboard Tickets Maintenance Agenda Zones Équipements Stock Statistiques GS Ma…" at bounding box center [340, 163] width 681 height 326
click at [21, 74] on link "Tickets" at bounding box center [25, 79] width 45 height 31
click at [23, 83] on link "Tickets" at bounding box center [25, 79] width 45 height 31
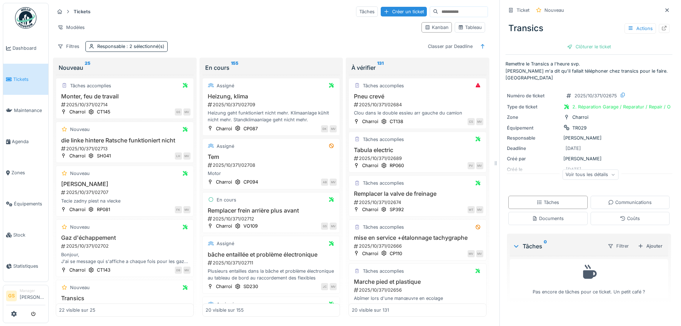
scroll to position [143, 0]
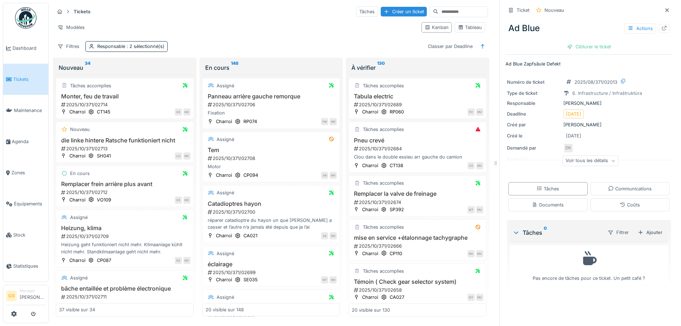
scroll to position [1390, 0]
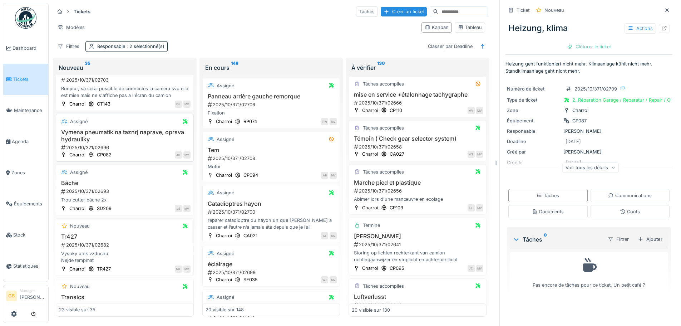
scroll to position [500, 0]
click at [21, 81] on span "Tickets" at bounding box center [29, 79] width 32 height 7
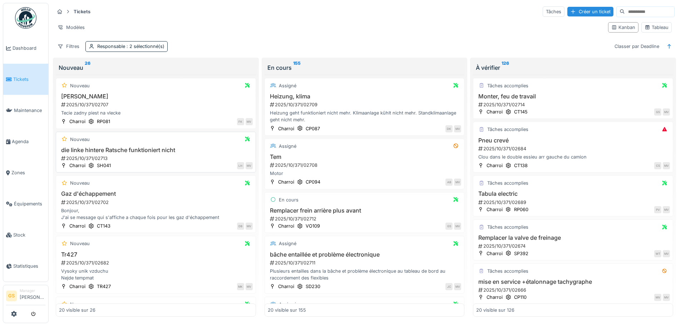
click at [95, 156] on div "2025/10/371/02713" at bounding box center [156, 158] width 192 height 7
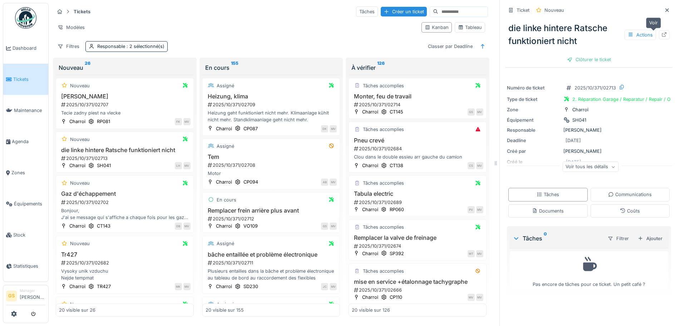
click at [662, 34] on icon at bounding box center [664, 34] width 5 height 5
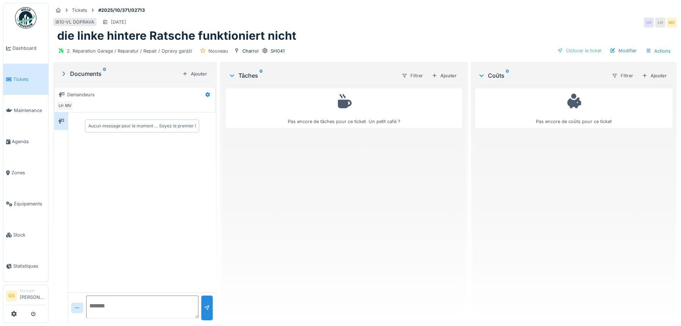
click at [25, 74] on link "Tickets" at bounding box center [25, 79] width 45 height 31
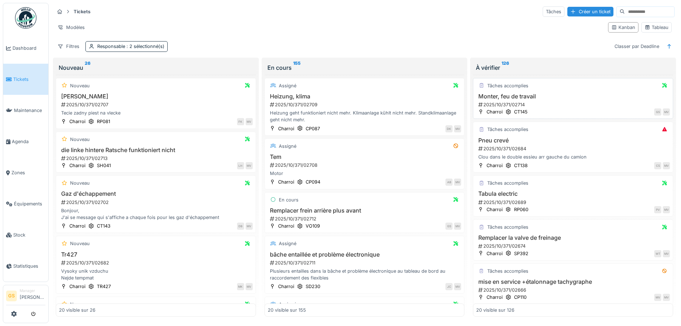
click at [499, 102] on div "2025/10/371/02714" at bounding box center [573, 104] width 192 height 7
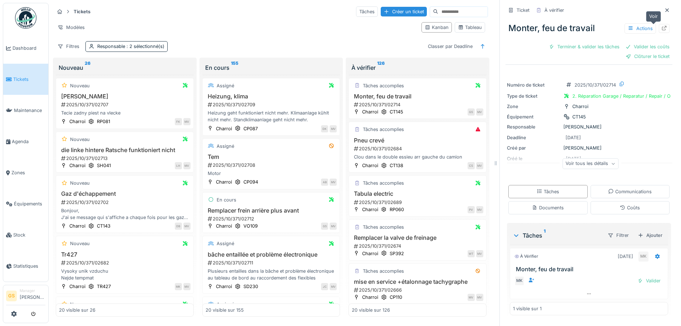
click at [662, 27] on icon at bounding box center [664, 28] width 5 height 5
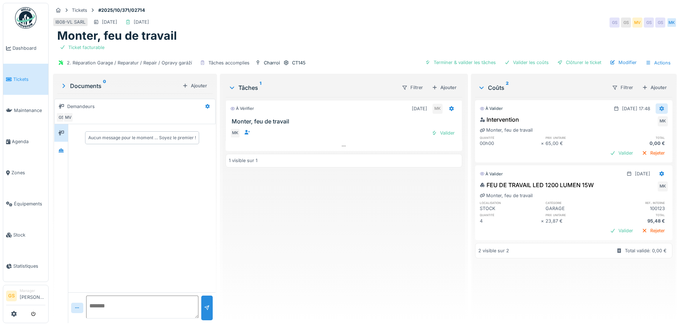
click at [659, 108] on icon at bounding box center [661, 108] width 5 height 5
click at [614, 123] on icon at bounding box center [613, 124] width 5 height 4
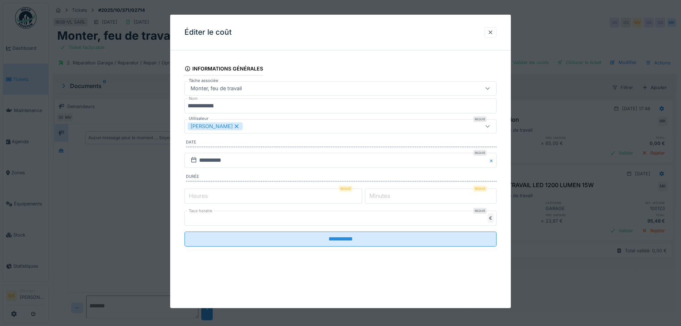
click at [193, 193] on label "Heures" at bounding box center [198, 195] width 22 height 9
click at [193, 193] on input "*" at bounding box center [273, 195] width 178 height 15
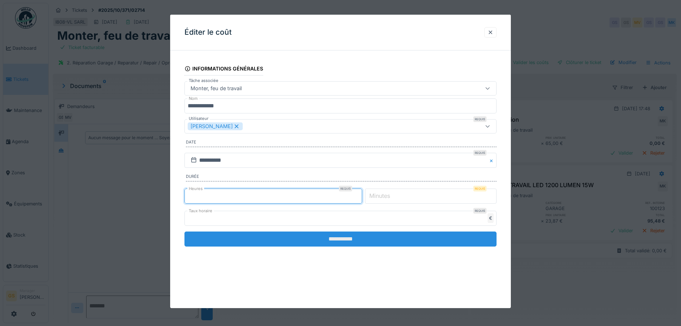
type input "*"
click at [360, 240] on input "**********" at bounding box center [340, 238] width 312 height 15
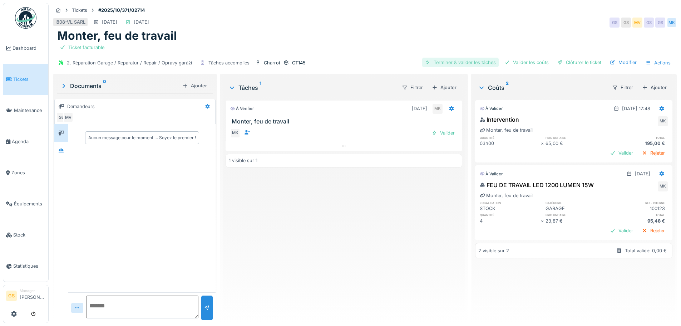
click at [464, 59] on div "Terminer & valider les tâches" at bounding box center [460, 63] width 76 height 10
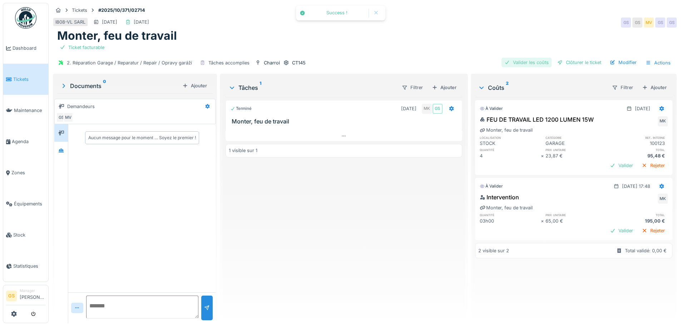
click at [516, 61] on div "Valider les coûts" at bounding box center [526, 63] width 50 height 10
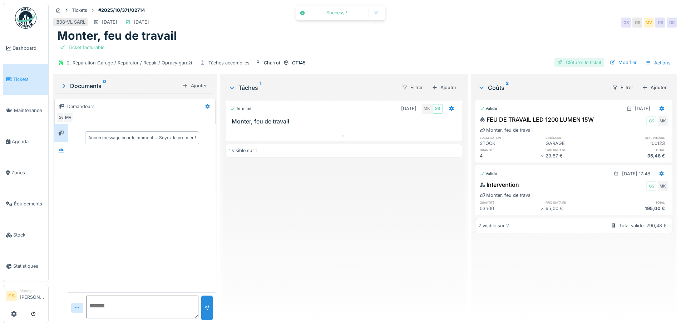
click at [569, 62] on div "Clôturer le ticket" at bounding box center [579, 63] width 50 height 10
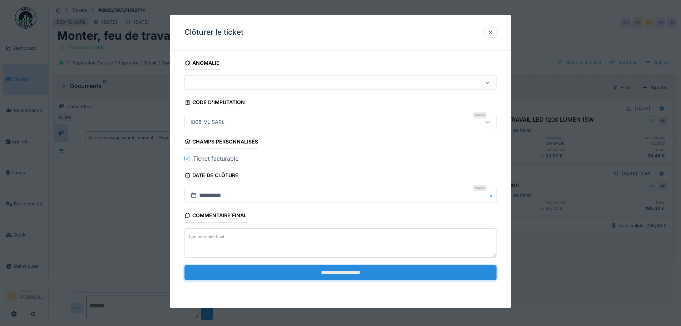
click at [307, 274] on input "**********" at bounding box center [340, 272] width 312 height 15
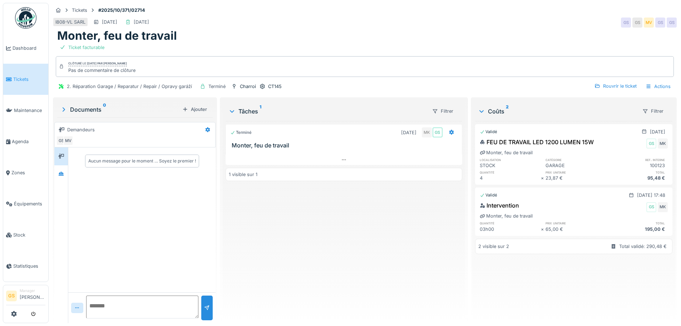
click at [21, 83] on link "Tickets" at bounding box center [25, 79] width 45 height 31
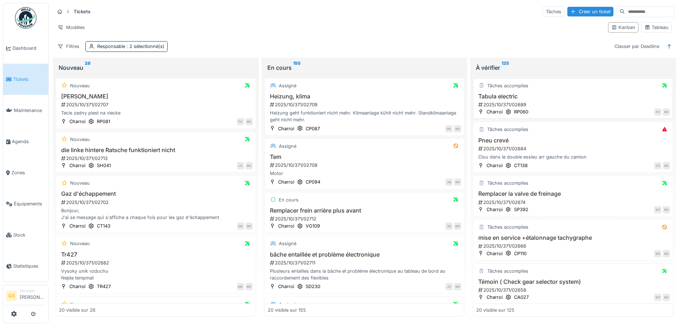
click at [493, 104] on div "2025/10/371/02689" at bounding box center [573, 104] width 192 height 7
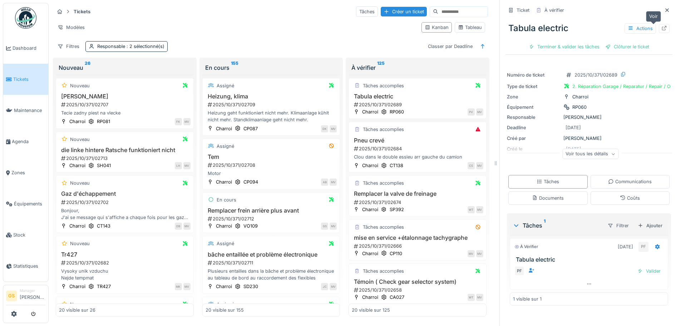
click at [662, 28] on icon at bounding box center [664, 28] width 5 height 5
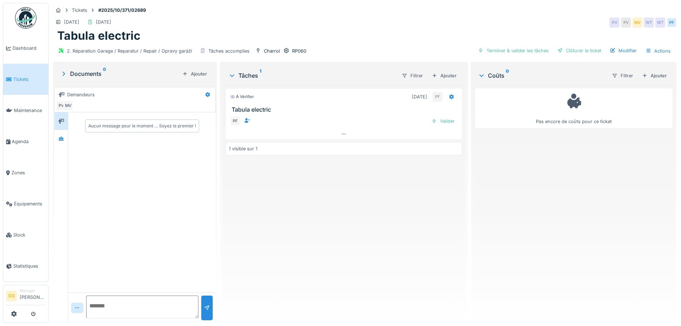
click at [21, 78] on span "Tickets" at bounding box center [29, 79] width 32 height 7
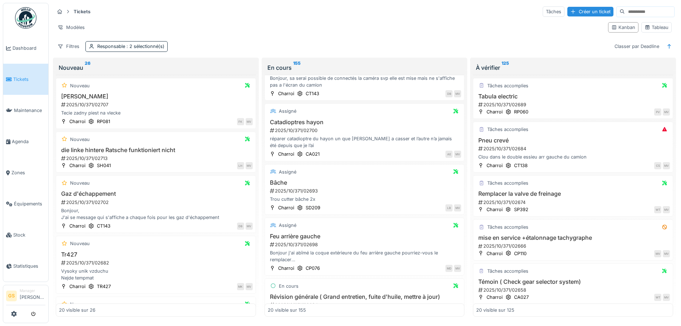
click at [18, 78] on span "Tickets" at bounding box center [29, 79] width 32 height 7
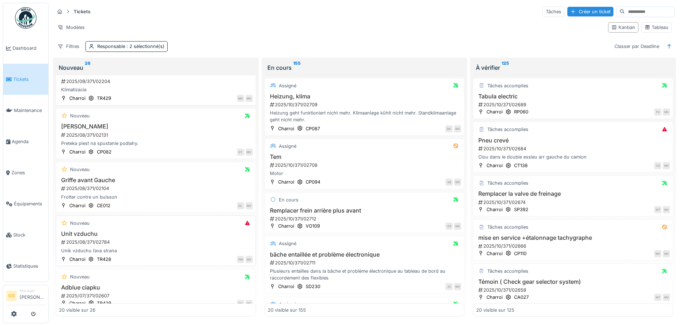
scroll to position [852, 0]
